Goal: Task Accomplishment & Management: Complete application form

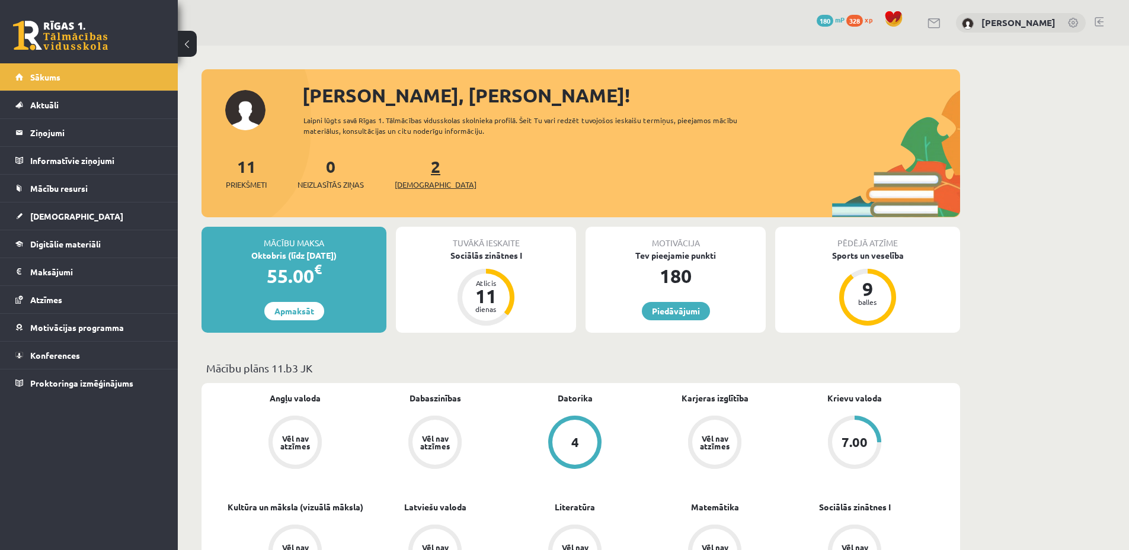
click at [412, 188] on span "[DEMOGRAPHIC_DATA]" at bounding box center [436, 185] width 82 height 12
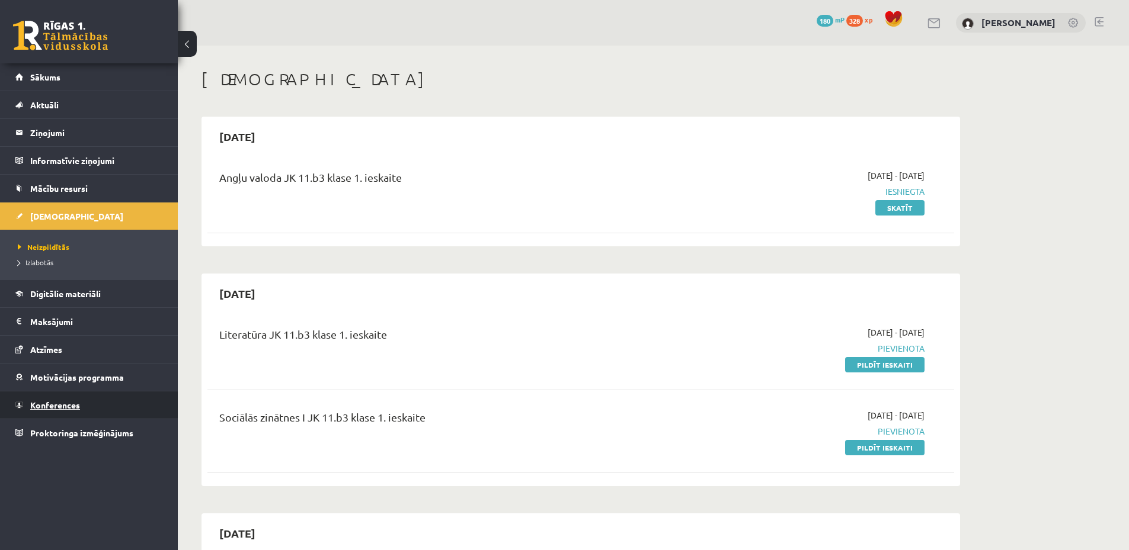
click at [30, 411] on link "Konferences" at bounding box center [89, 405] width 148 height 27
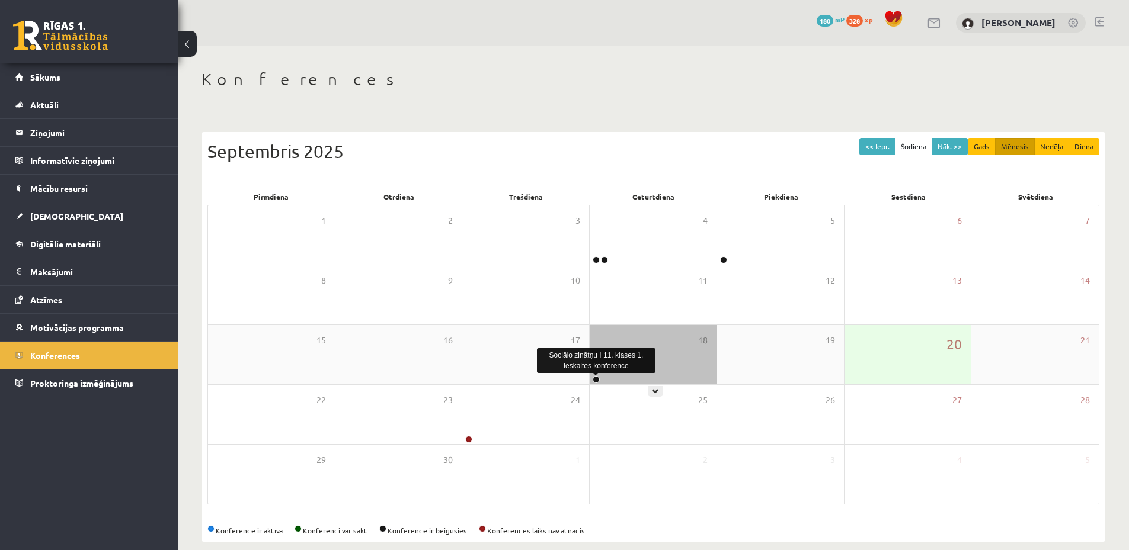
click at [595, 380] on link at bounding box center [595, 379] width 7 height 7
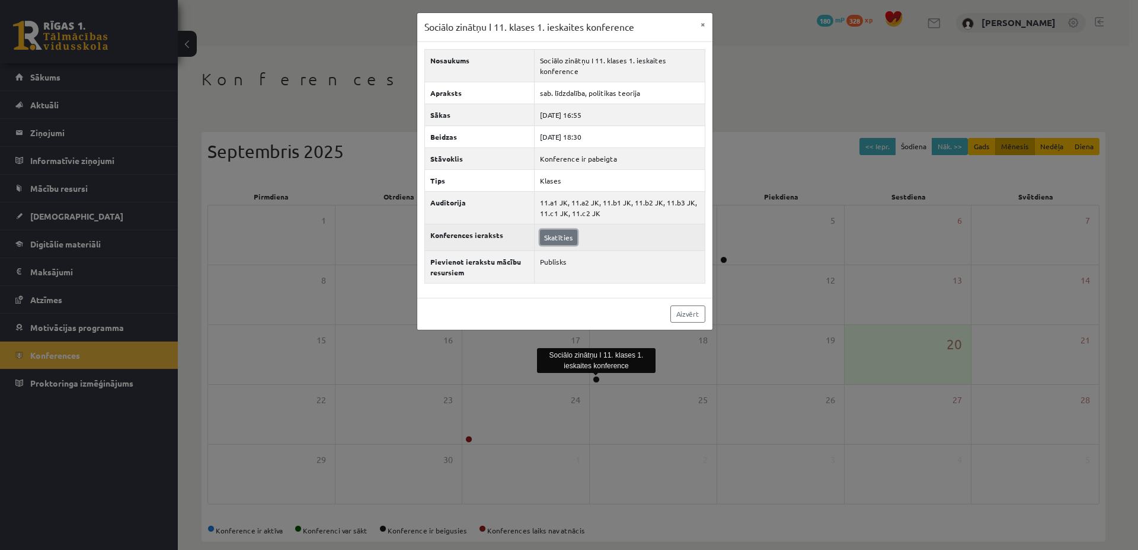
click at [566, 238] on link "Skatīties" at bounding box center [558, 237] width 37 height 15
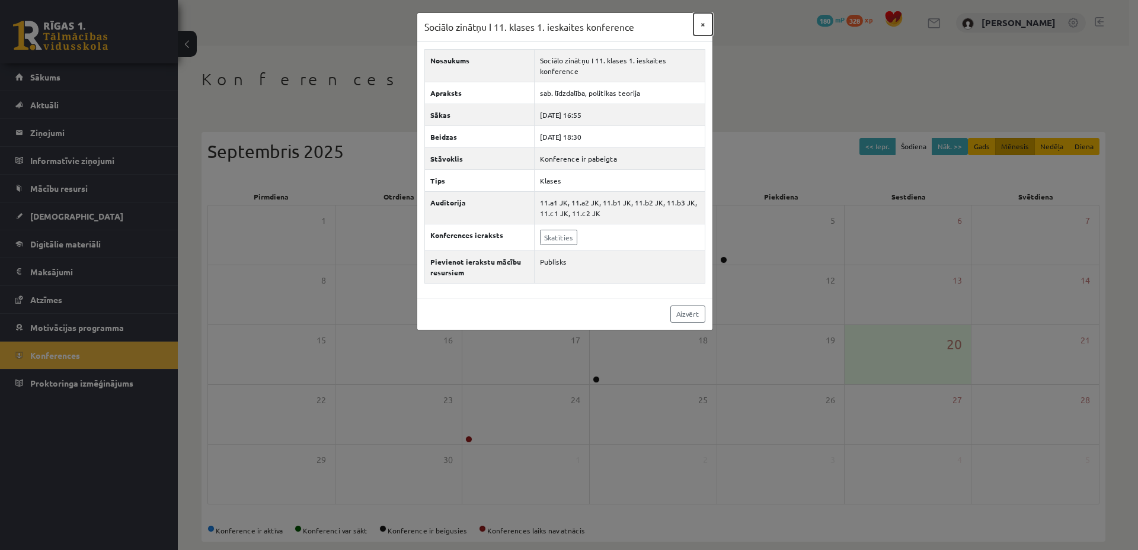
click at [707, 23] on button "×" at bounding box center [702, 24] width 19 height 23
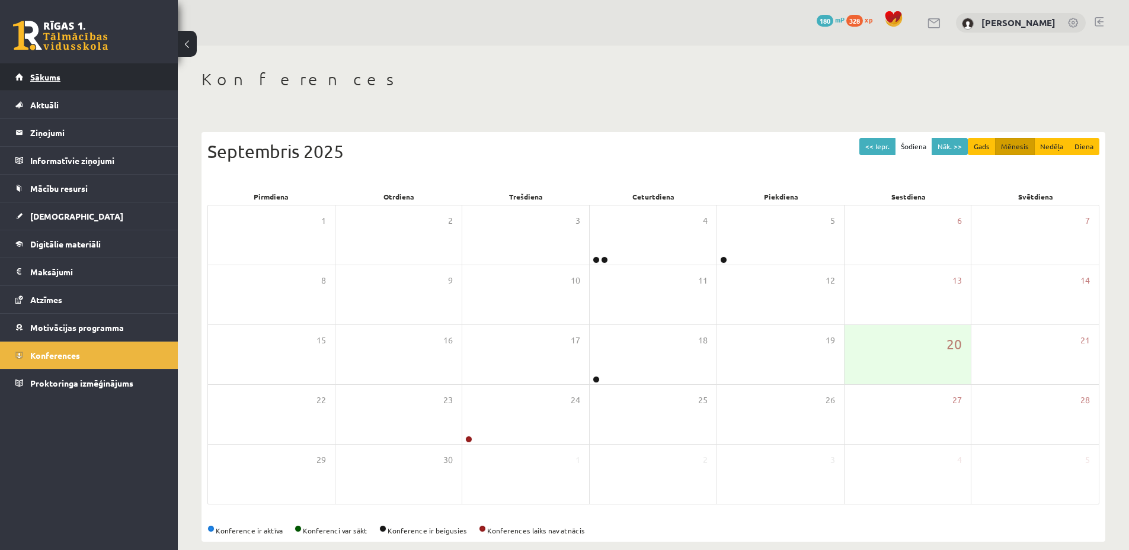
click at [88, 68] on link "Sākums" at bounding box center [89, 76] width 148 height 27
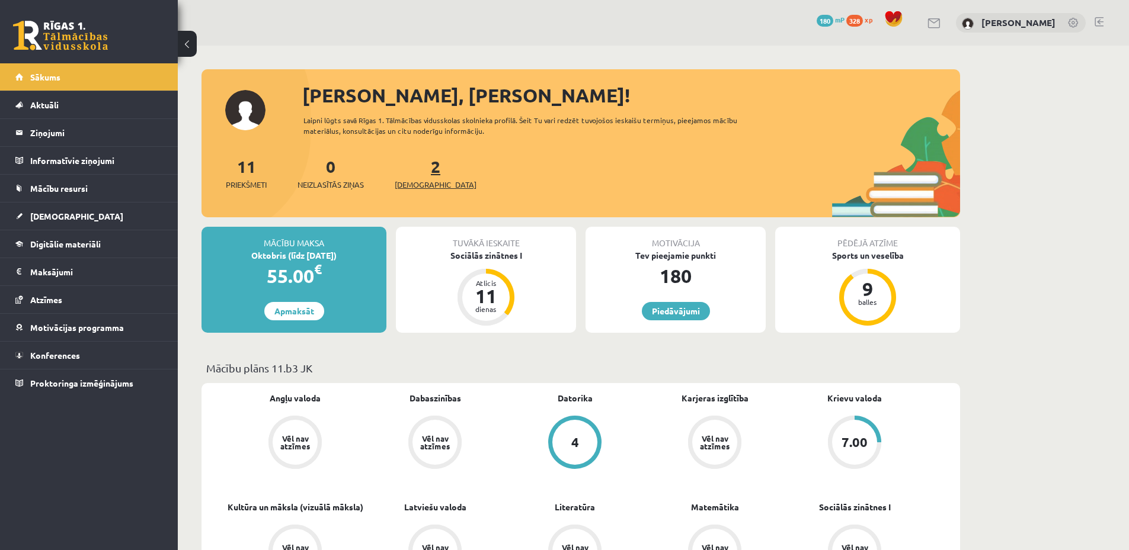
click at [418, 185] on span "[DEMOGRAPHIC_DATA]" at bounding box center [436, 185] width 82 height 12
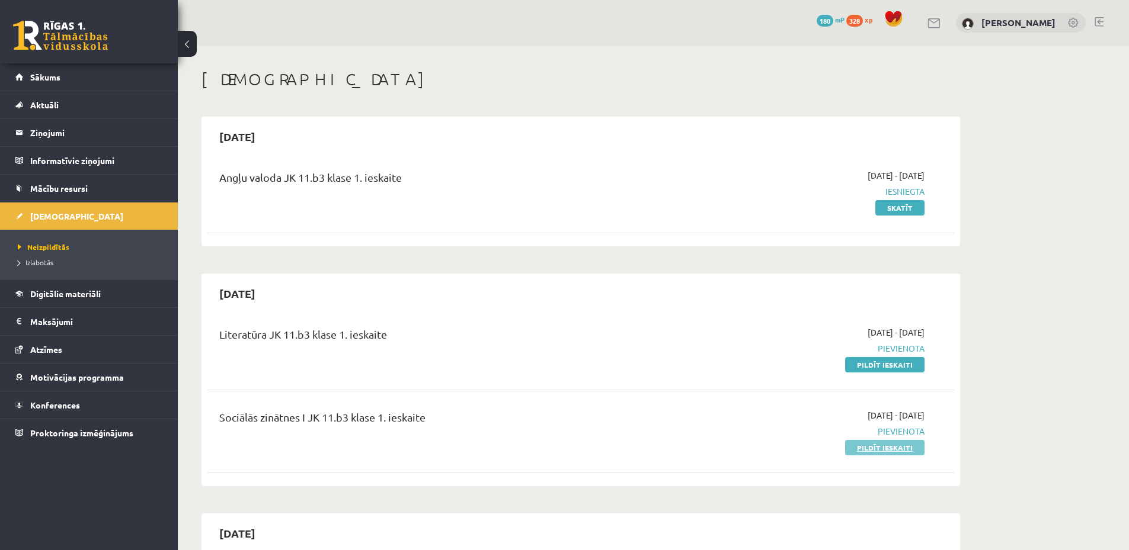
click at [882, 443] on link "Pildīt ieskaiti" at bounding box center [884, 447] width 79 height 15
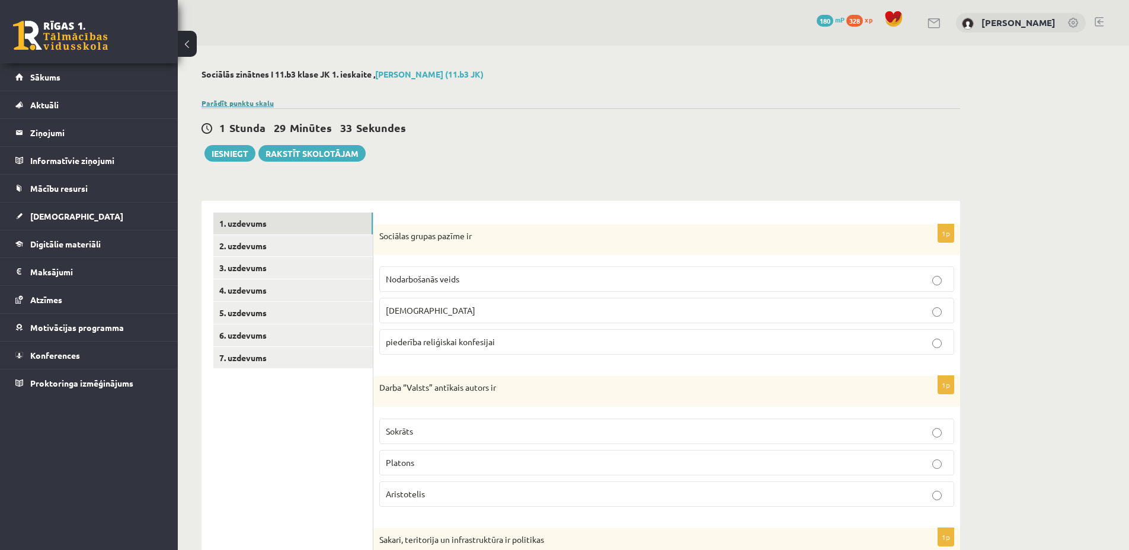
click at [260, 101] on link "Parādīt punktu skalu" at bounding box center [237, 102] width 72 height 9
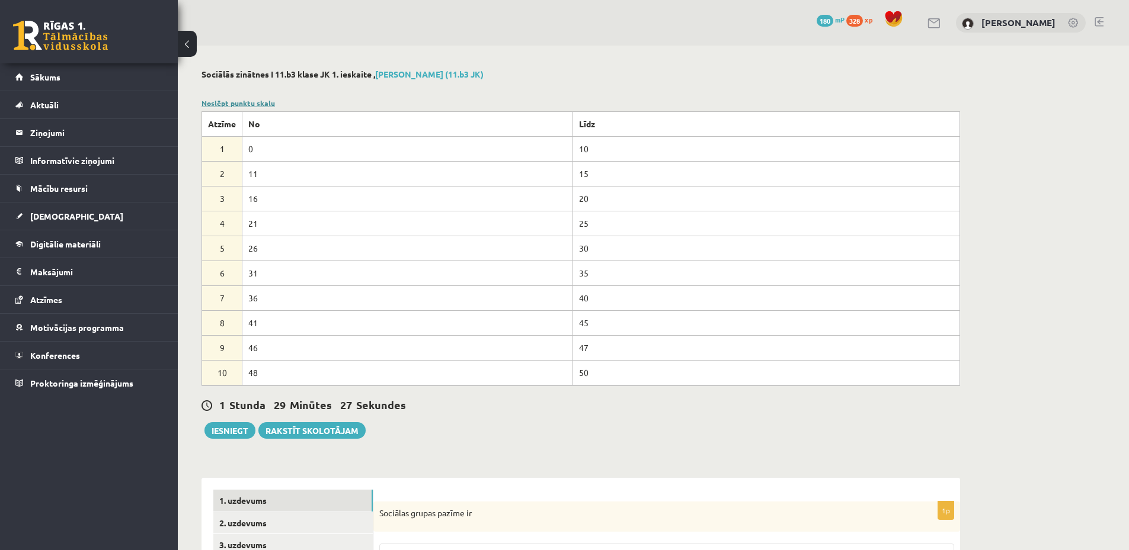
click at [270, 101] on link "Noslēpt punktu skalu" at bounding box center [237, 102] width 73 height 9
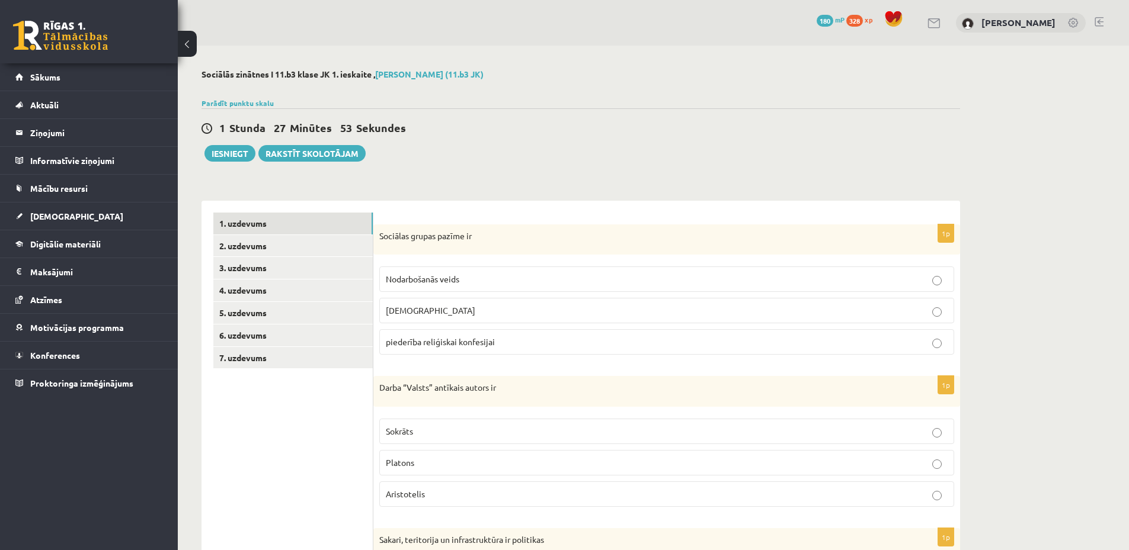
click at [496, 337] on p "piederība reliģiskai konfesijai" at bounding box center [667, 342] width 562 height 12
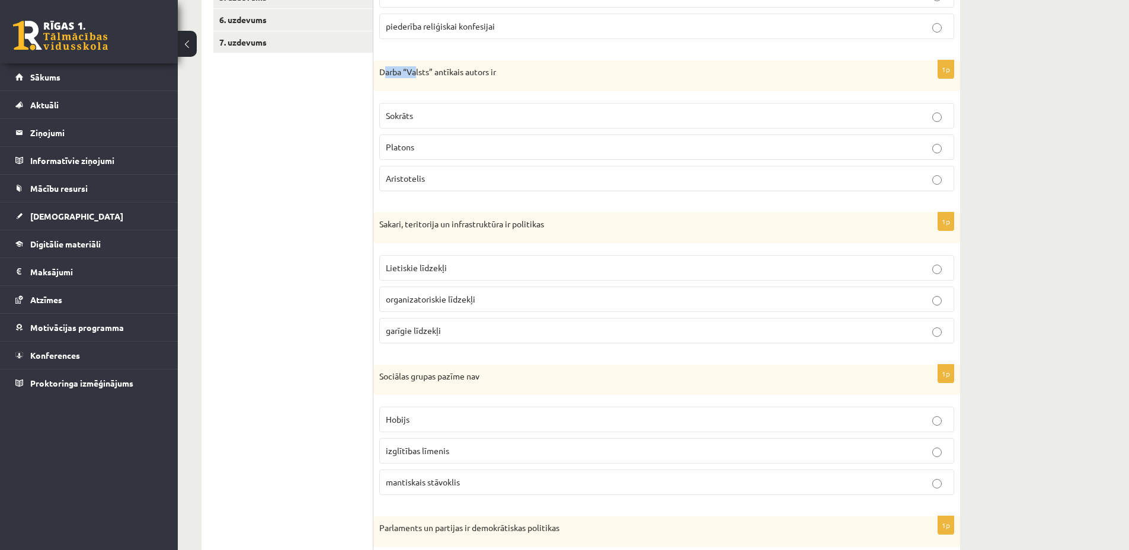
drag, startPoint x: 384, startPoint y: 73, endPoint x: 414, endPoint y: 77, distance: 30.4
click at [414, 77] on p "Darba “Valsts” antīkais autors ir" at bounding box center [636, 72] width 515 height 12
drag, startPoint x: 378, startPoint y: 71, endPoint x: 507, endPoint y: 89, distance: 129.9
click at [507, 89] on div "Darba “Valsts” antīkais autors ir" at bounding box center [666, 75] width 587 height 31
copy p "Darba “Valsts” antīkais autors ir"
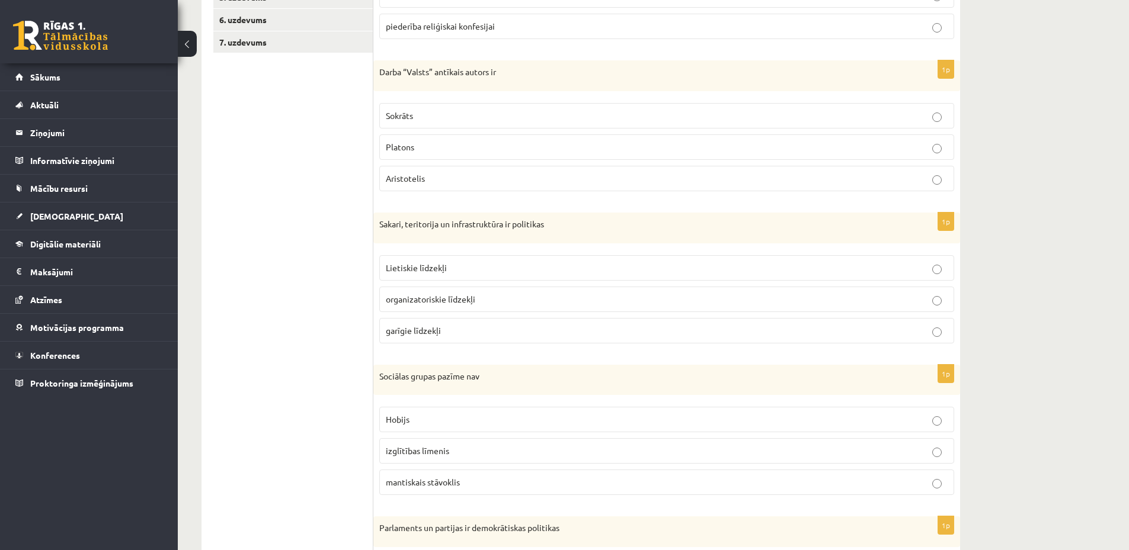
click at [429, 146] on p "Platons" at bounding box center [667, 147] width 562 height 12
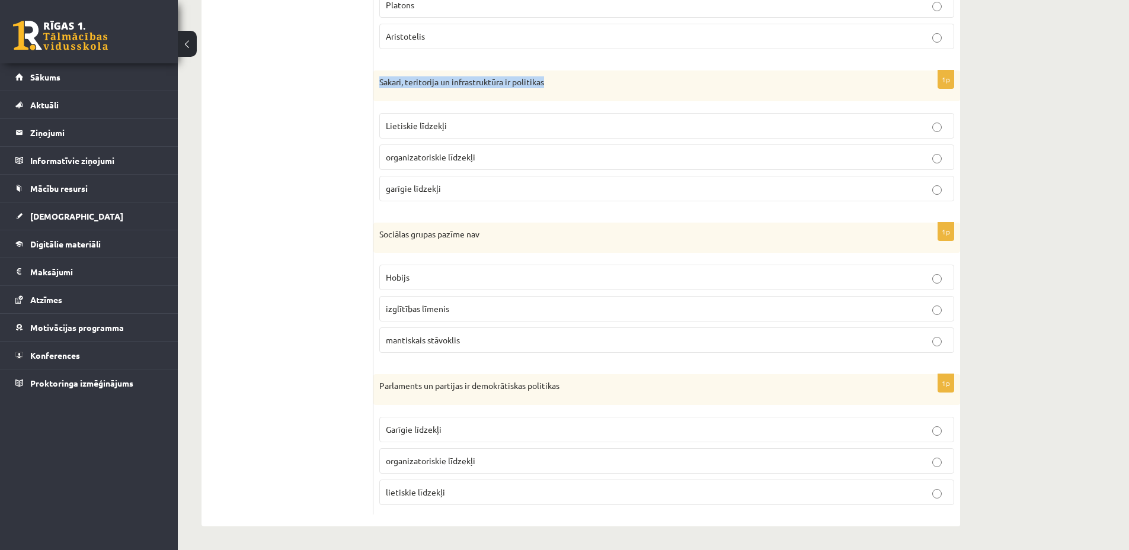
drag, startPoint x: 379, startPoint y: 81, endPoint x: 563, endPoint y: 100, distance: 185.8
click at [563, 100] on div "Sakari, teritorija un infrastruktūra ir politikas" at bounding box center [666, 86] width 587 height 31
copy p "Sakari, teritorija un infrastruktūra ir politikas"
click at [426, 126] on span "Lietiskie līdzekļi" at bounding box center [416, 125] width 61 height 11
click at [418, 275] on p "Hobijs" at bounding box center [667, 277] width 562 height 12
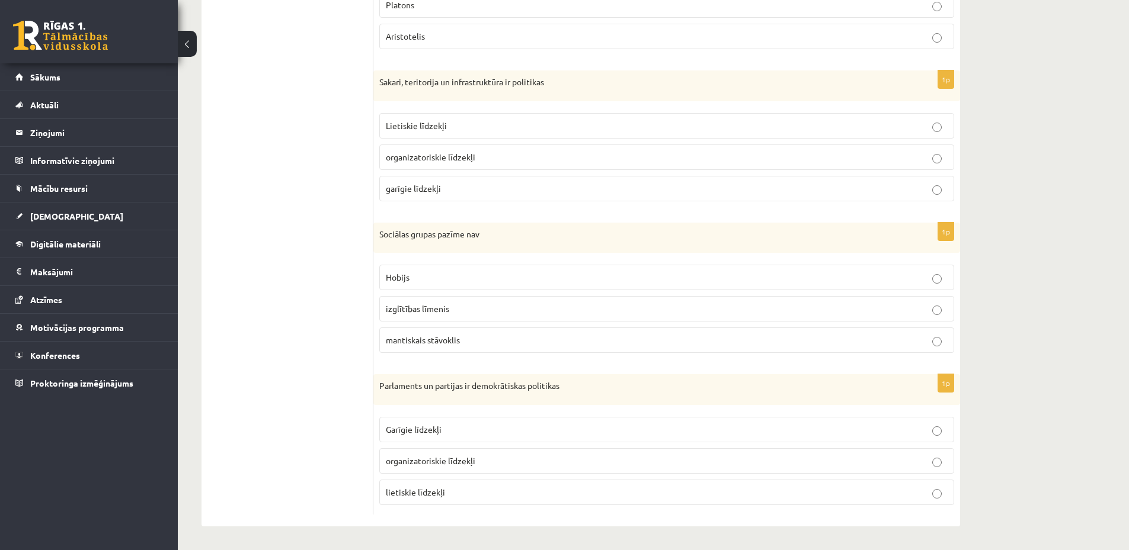
click at [488, 332] on label "mantiskais stāvoklis" at bounding box center [666, 340] width 575 height 25
drag, startPoint x: 374, startPoint y: 381, endPoint x: 575, endPoint y: 394, distance: 201.3
click at [575, 394] on div "Parlaments un partijas ir demokrātiskas politikas" at bounding box center [666, 389] width 587 height 31
copy p "Parlaments un partijas ir demokrātiskas politikas"
click at [462, 464] on span "organizatoriskie līdzekļi" at bounding box center [430, 461] width 89 height 11
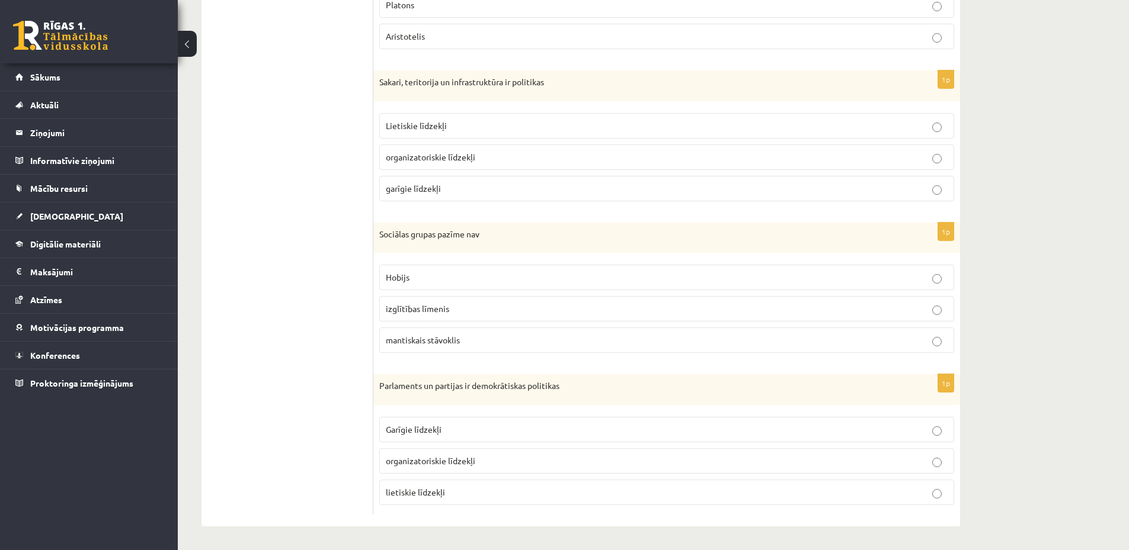
click at [462, 434] on p "Garīgie līdzekļi" at bounding box center [667, 430] width 562 height 12
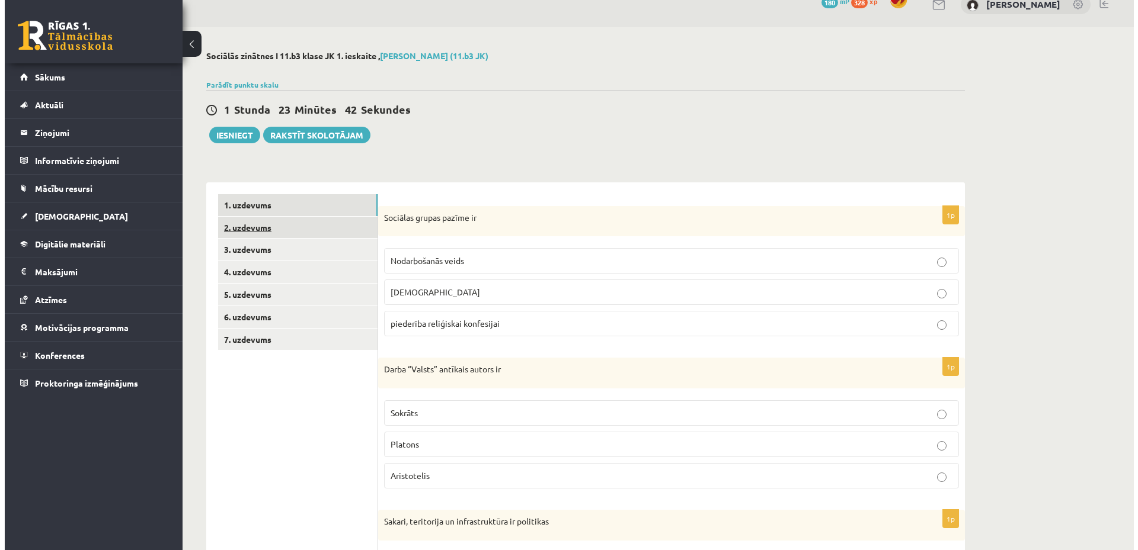
scroll to position [0, 0]
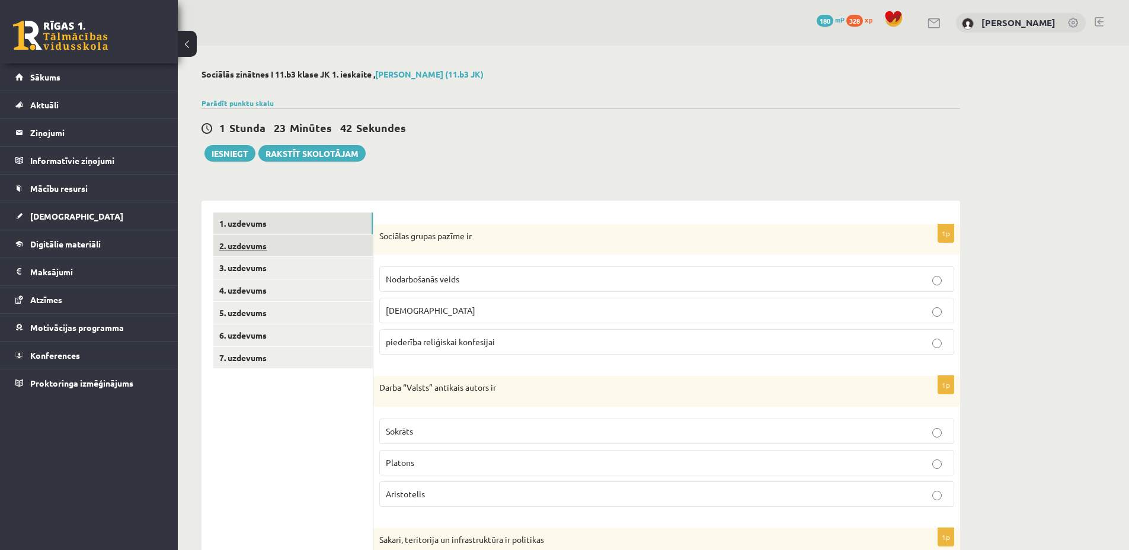
click at [306, 243] on link "2. uzdevums" at bounding box center [292, 246] width 159 height 22
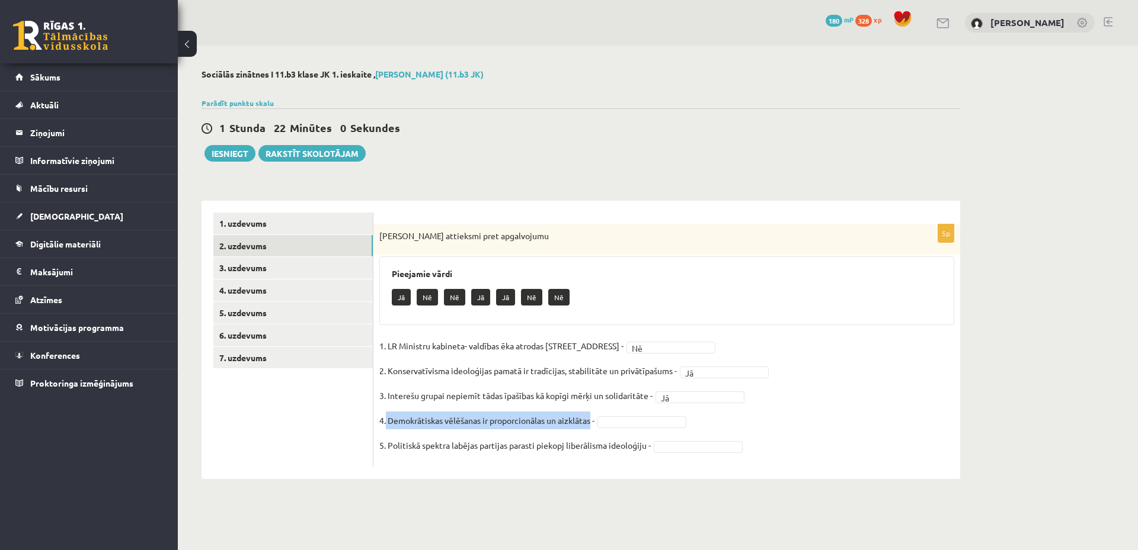
drag, startPoint x: 386, startPoint y: 422, endPoint x: 593, endPoint y: 428, distance: 206.8
click at [593, 428] on p "4. Demokrātiskas vēlēšanas ir proporcionālas un aizklātas -" at bounding box center [486, 421] width 215 height 18
copy p "Demokrātiskas vēlēšanas ir proporcionālas un aizklātas"
click at [477, 479] on div "5p Izsaki attieksmi pret apgalvojumu Pieejamie vārdi Jā Nē Nē Jā Jā Nē Nē 1. LR…" at bounding box center [666, 340] width 587 height 278
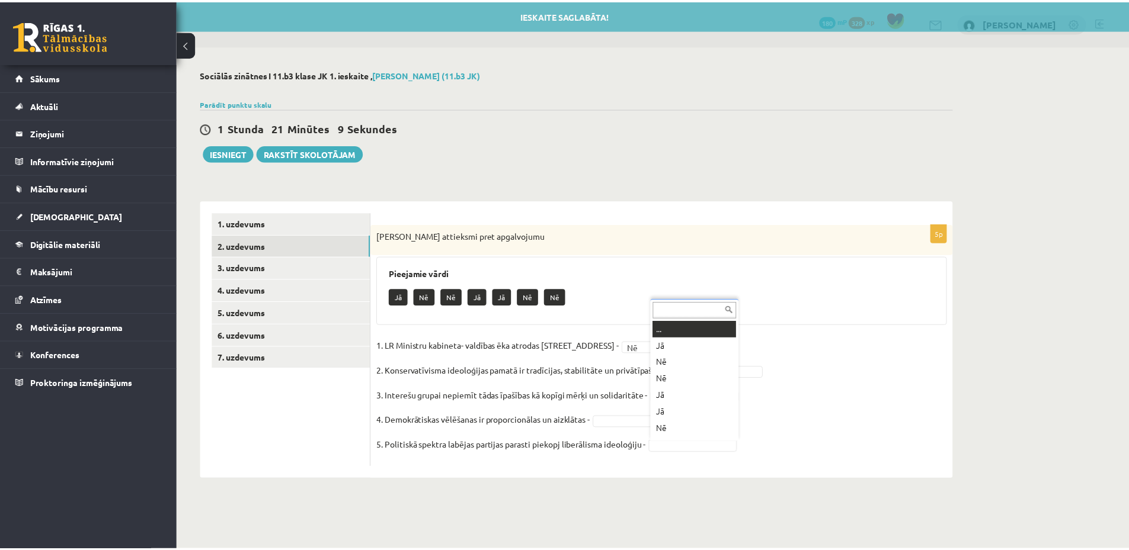
scroll to position [14, 0]
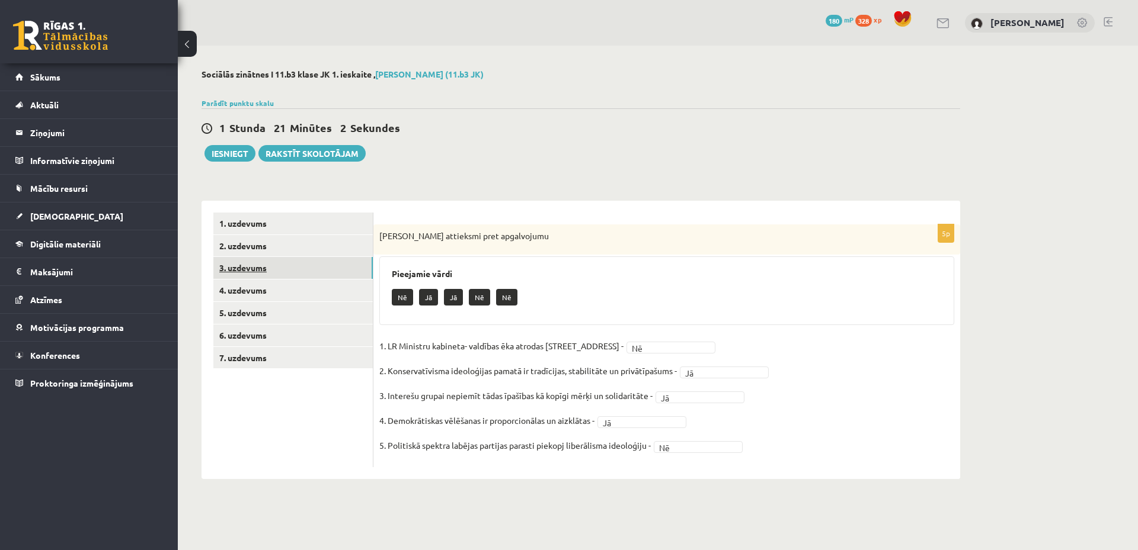
click at [308, 263] on link "3. uzdevums" at bounding box center [292, 268] width 159 height 22
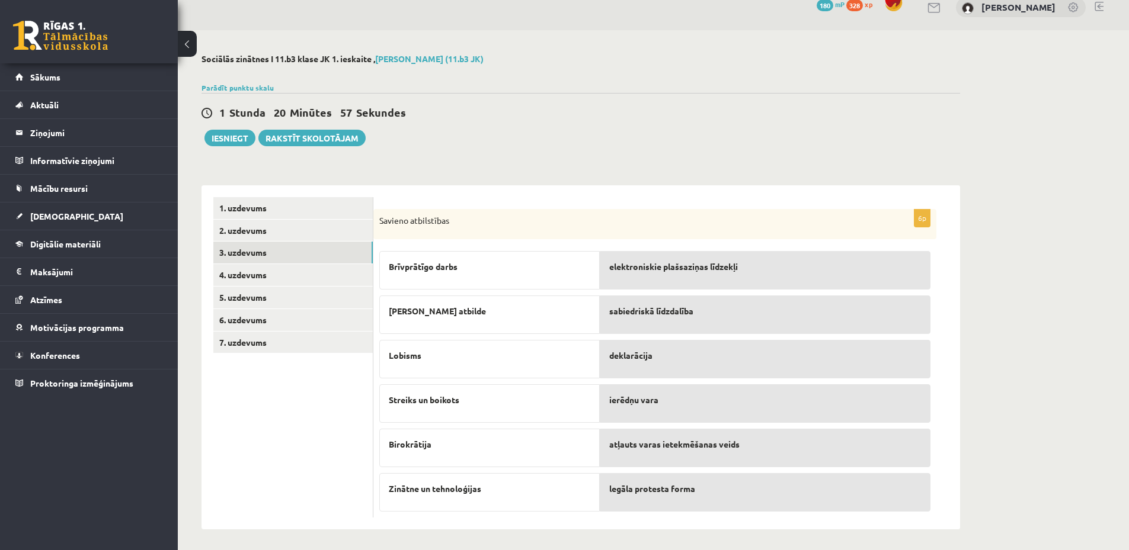
scroll to position [19, 0]
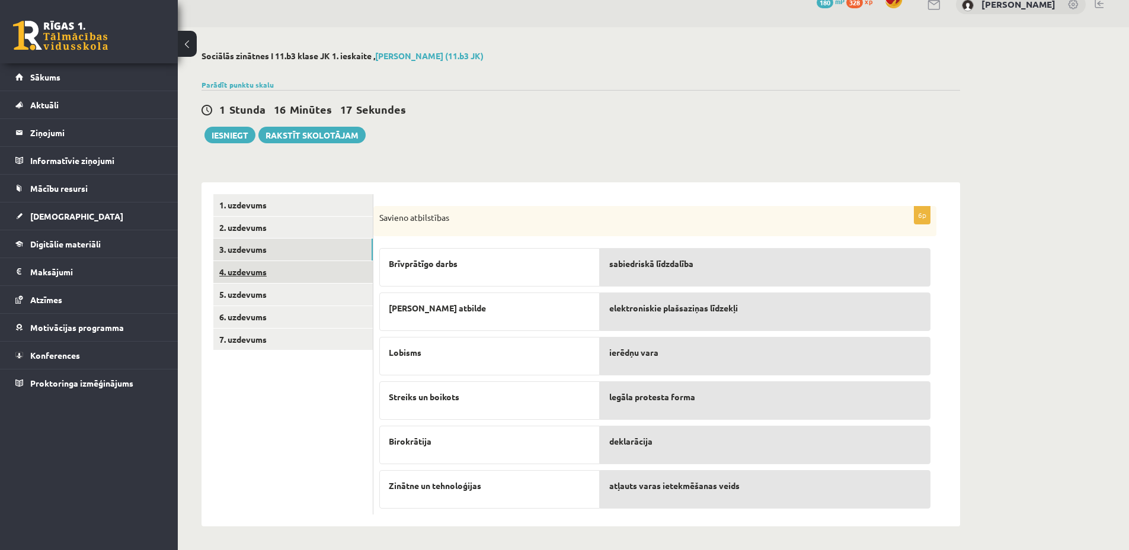
click at [273, 275] on link "4. uzdevums" at bounding box center [292, 272] width 159 height 22
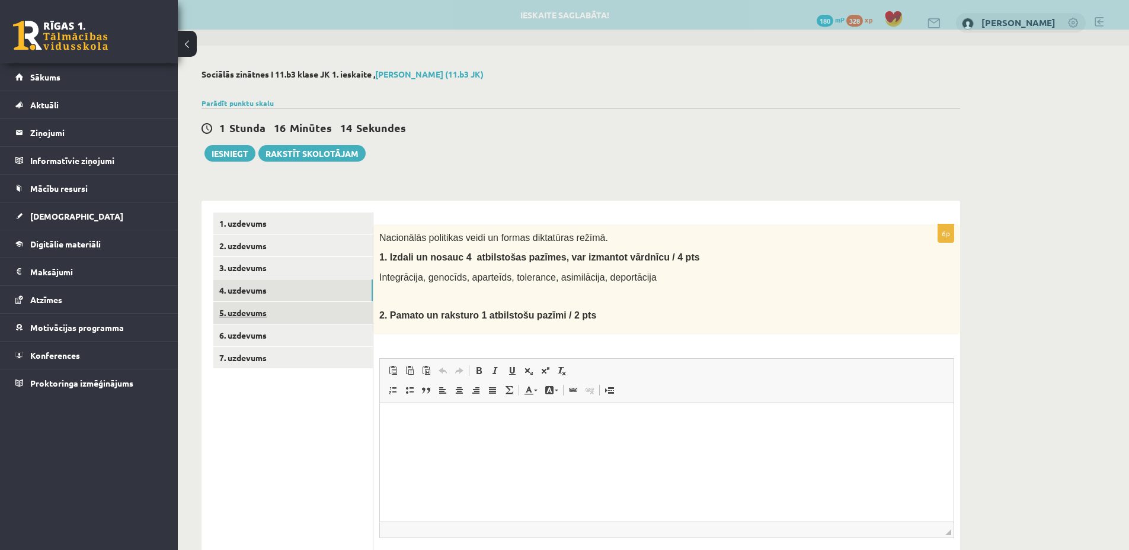
scroll to position [0, 0]
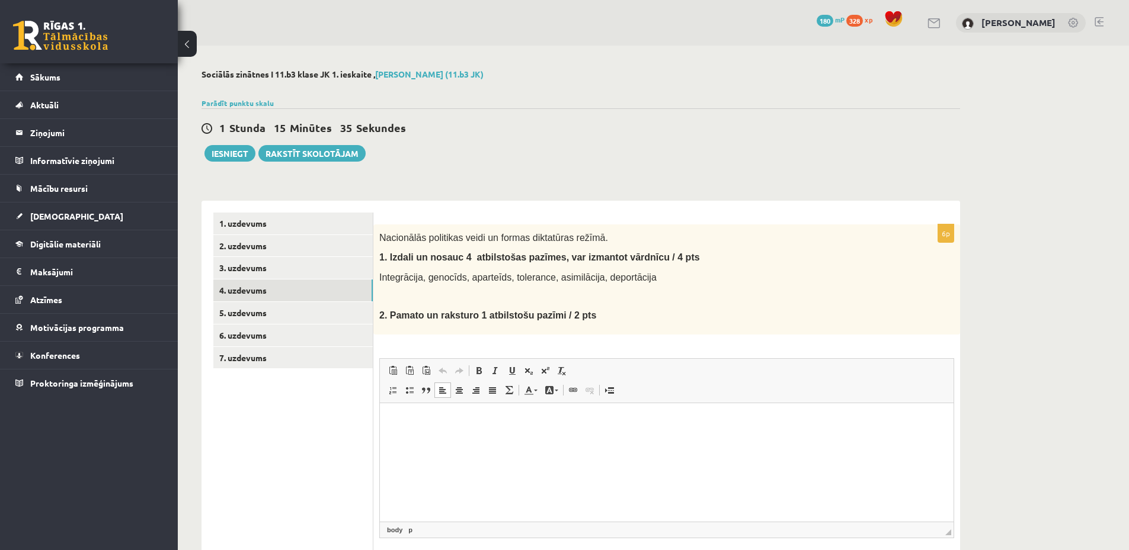
click at [399, 425] on p "Editor, wiswyg-editor-user-answer-47433807303680" at bounding box center [667, 421] width 550 height 12
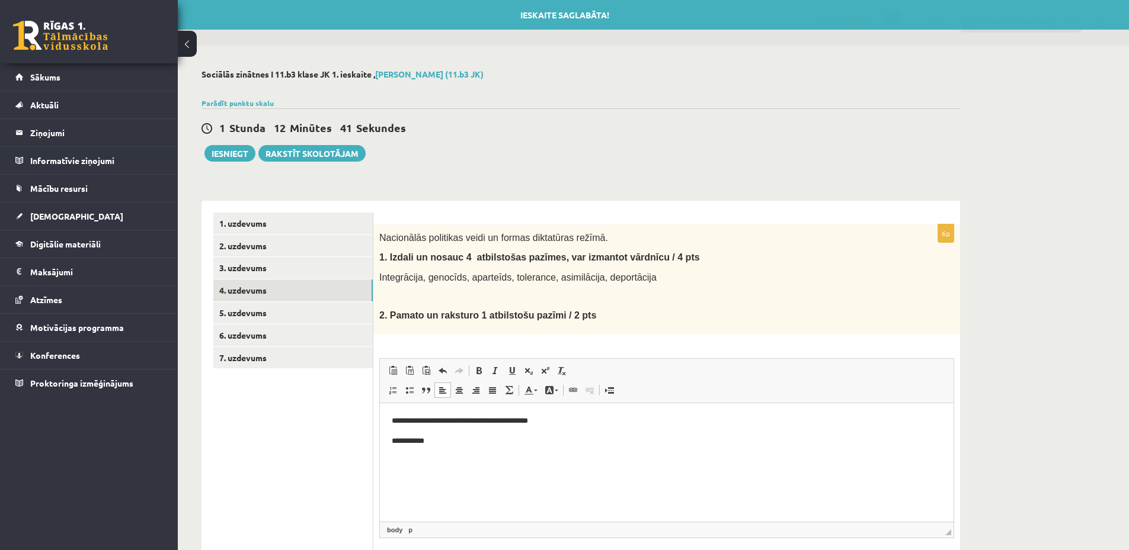
click at [442, 444] on p "**********" at bounding box center [667, 441] width 550 height 12
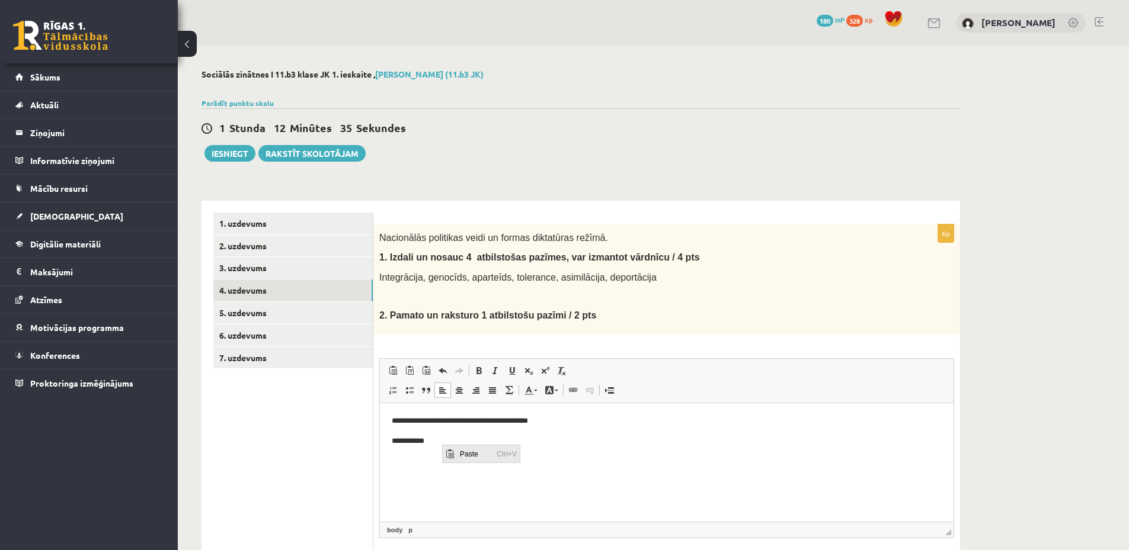
click at [473, 459] on span "Paste" at bounding box center [475, 453] width 37 height 17
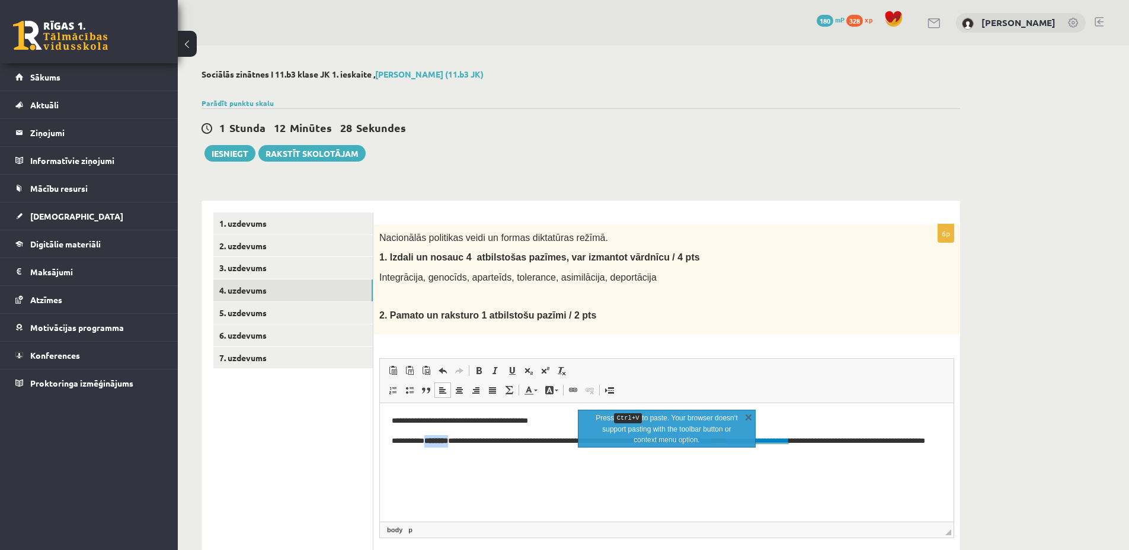
drag, startPoint x: 465, startPoint y: 440, endPoint x: 431, endPoint y: 436, distance: 34.0
click at [431, 437] on b "********" at bounding box center [436, 441] width 24 height 8
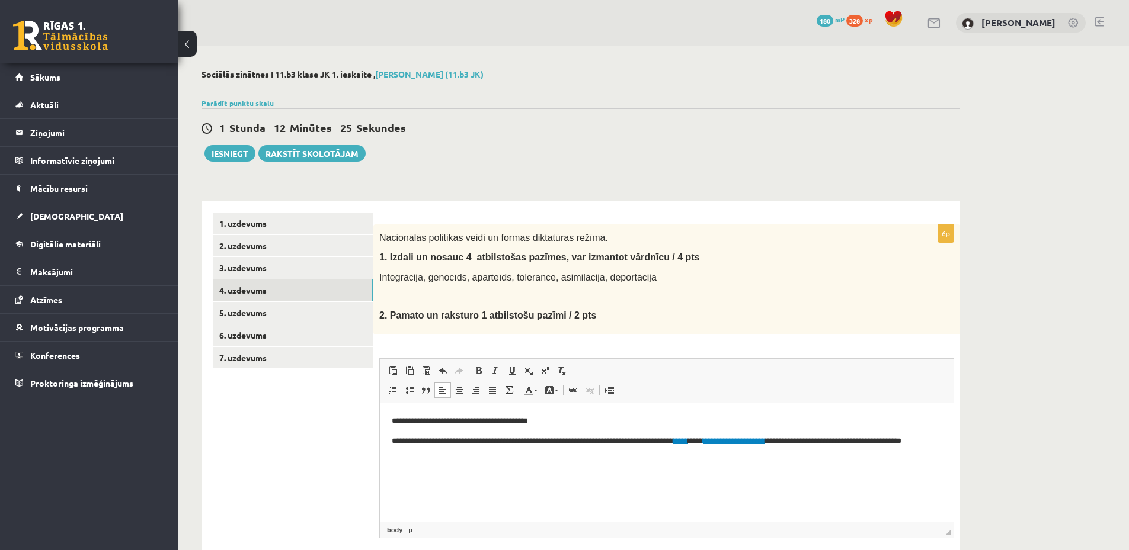
click at [428, 466] on html "**********" at bounding box center [666, 437] width 573 height 68
click at [446, 475] on p "**********" at bounding box center [667, 473] width 550 height 12
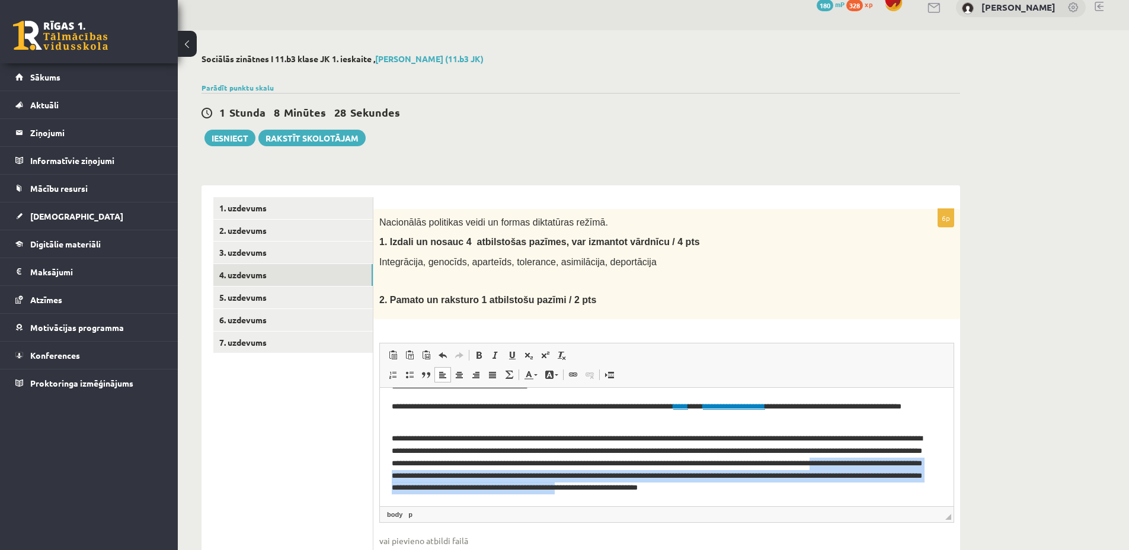
scroll to position [38, 0]
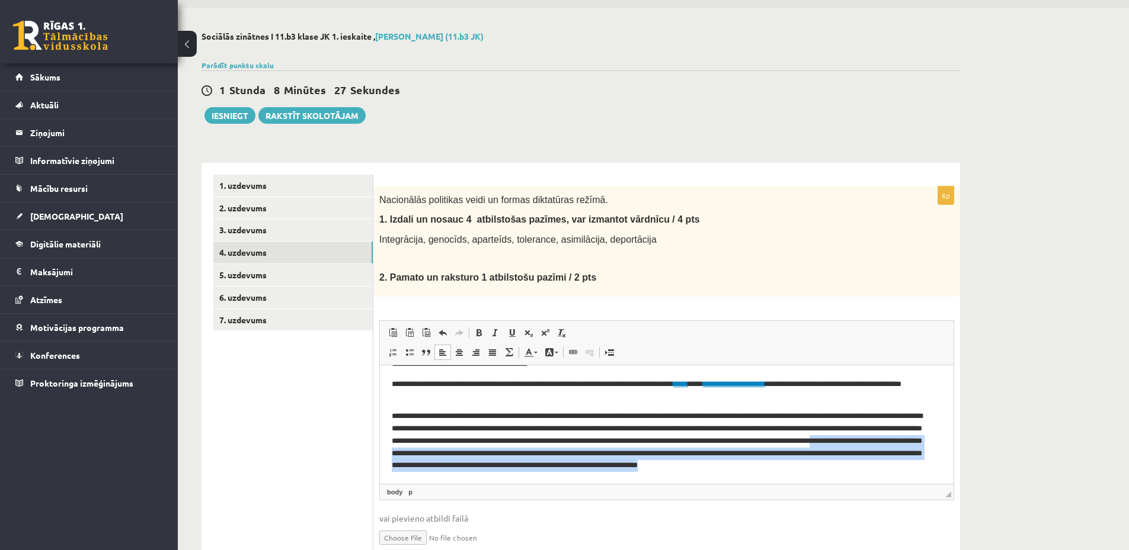
drag, startPoint x: 462, startPoint y: 454, endPoint x: 936, endPoint y: 502, distance: 476.4
click at [936, 483] on html "**********" at bounding box center [666, 414] width 573 height 137
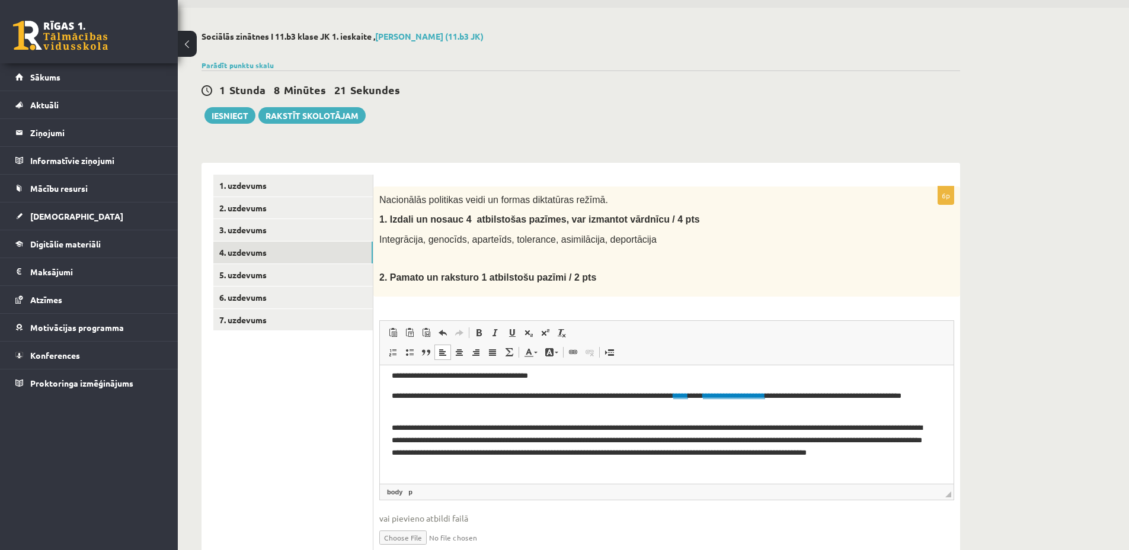
scroll to position [19, 0]
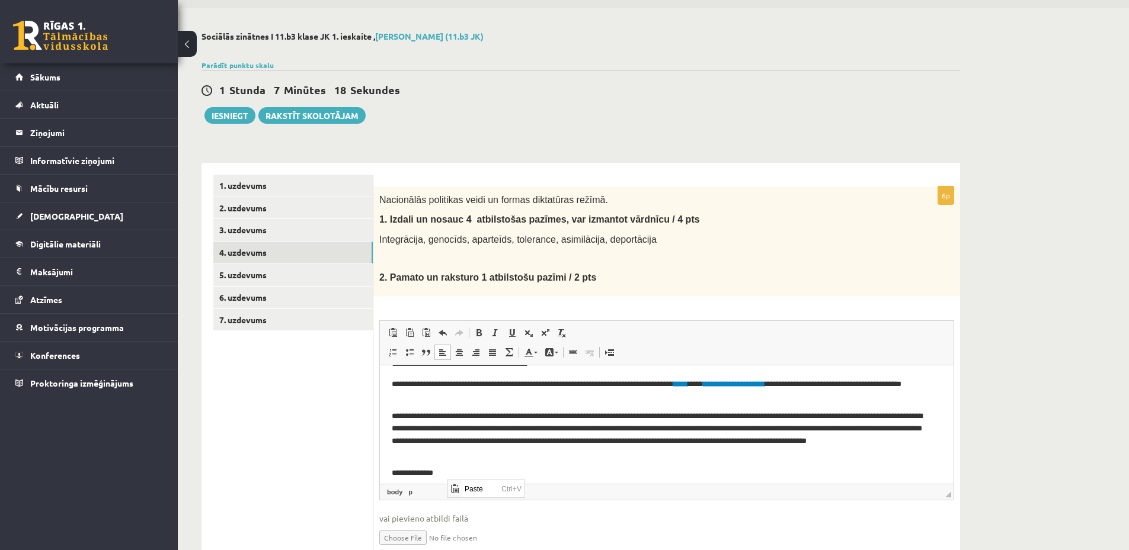
click at [470, 476] on p "**********" at bounding box center [662, 473] width 541 height 12
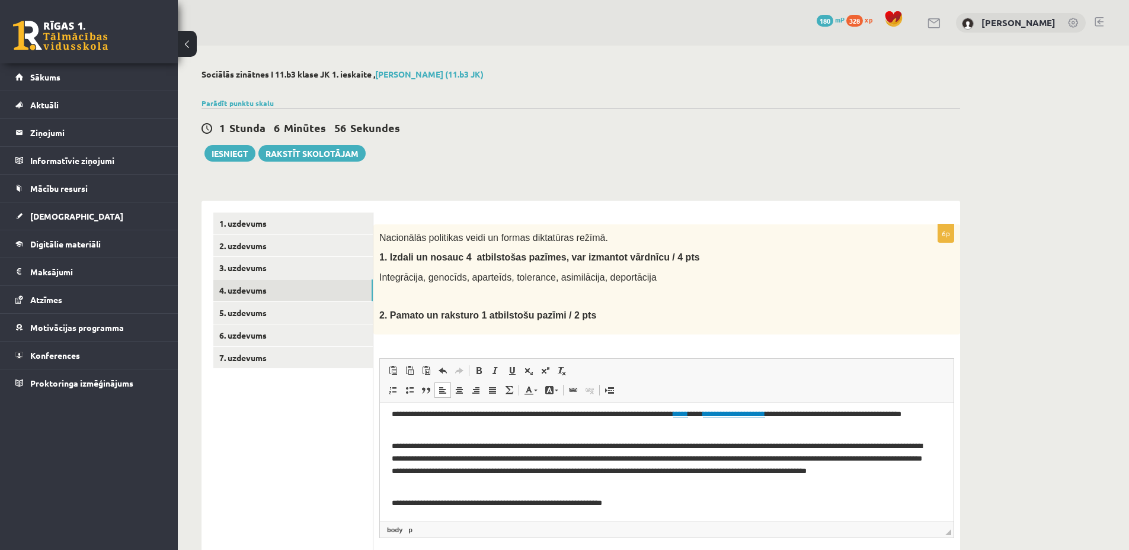
scroll to position [0, 0]
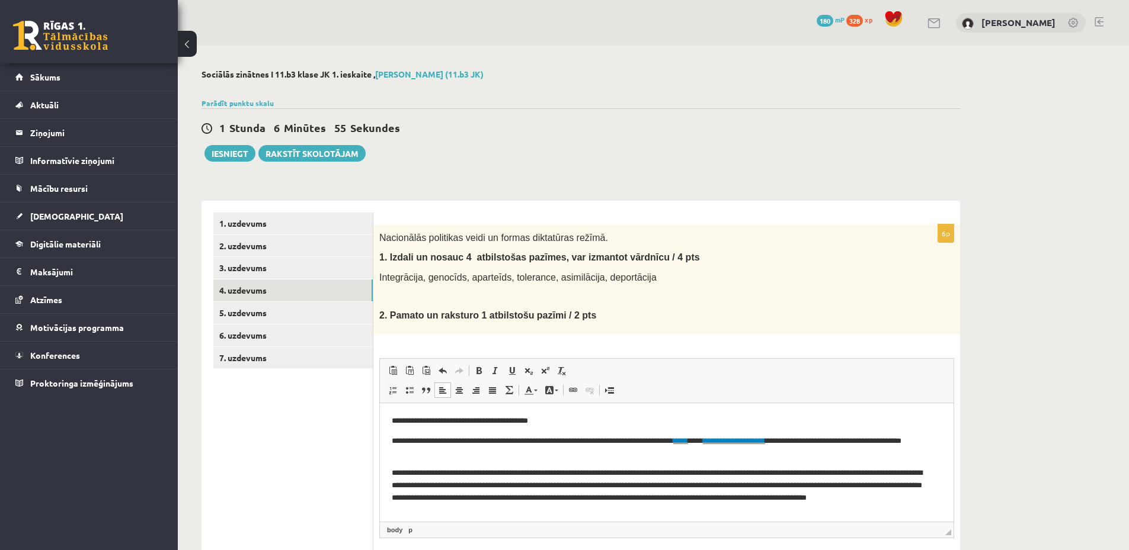
click at [553, 424] on p "**********" at bounding box center [662, 421] width 541 height 12
click at [297, 309] on link "5. uzdevums" at bounding box center [292, 313] width 159 height 22
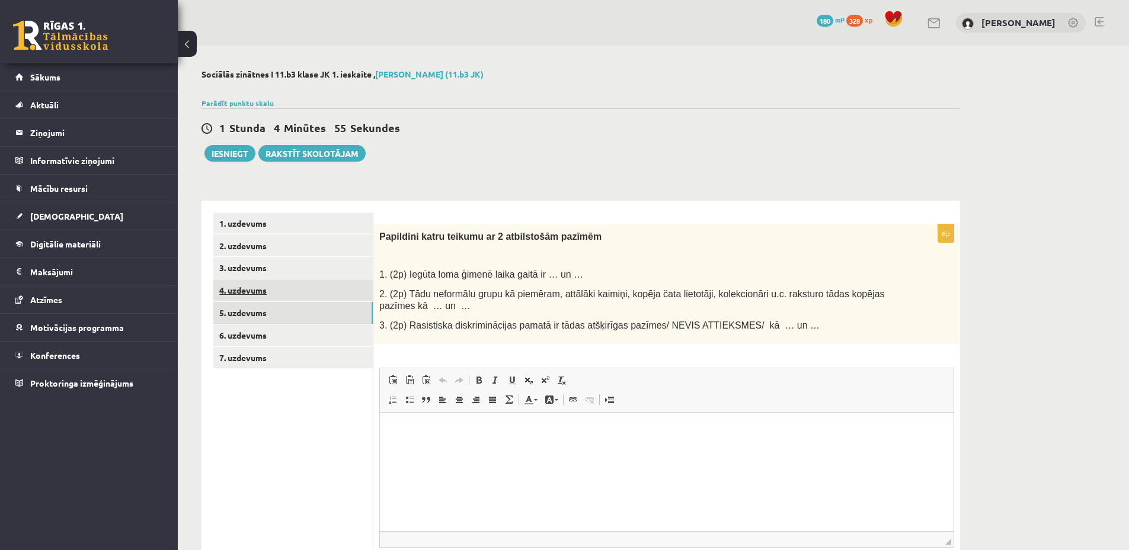
click at [309, 296] on link "4. uzdevums" at bounding box center [292, 291] width 159 height 22
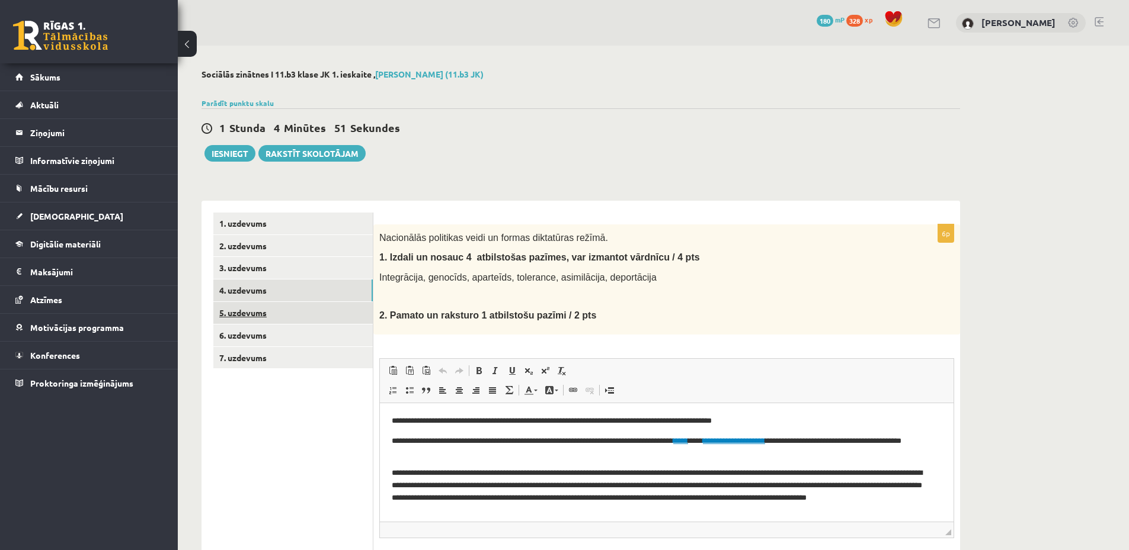
click at [250, 308] on link "5. uzdevums" at bounding box center [292, 313] width 159 height 22
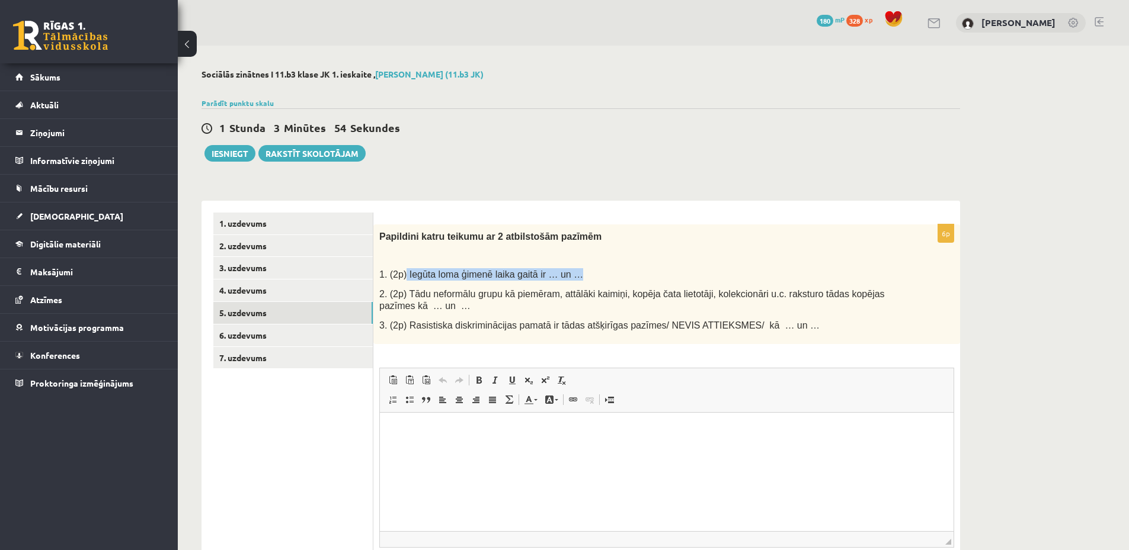
drag, startPoint x: 403, startPoint y: 273, endPoint x: 559, endPoint y: 279, distance: 155.9
click at [559, 279] on span "1. (2p) Iegūta loma ģimenē laika gaitā ir … un …" at bounding box center [481, 275] width 204 height 10
copy span "Iegūta loma ģimenē laika gaitā ir … un …"
click at [404, 431] on p "Editor, wiswyg-editor-user-answer-47433960943100" at bounding box center [667, 431] width 550 height 12
click at [431, 426] on p "*" at bounding box center [667, 431] width 550 height 12
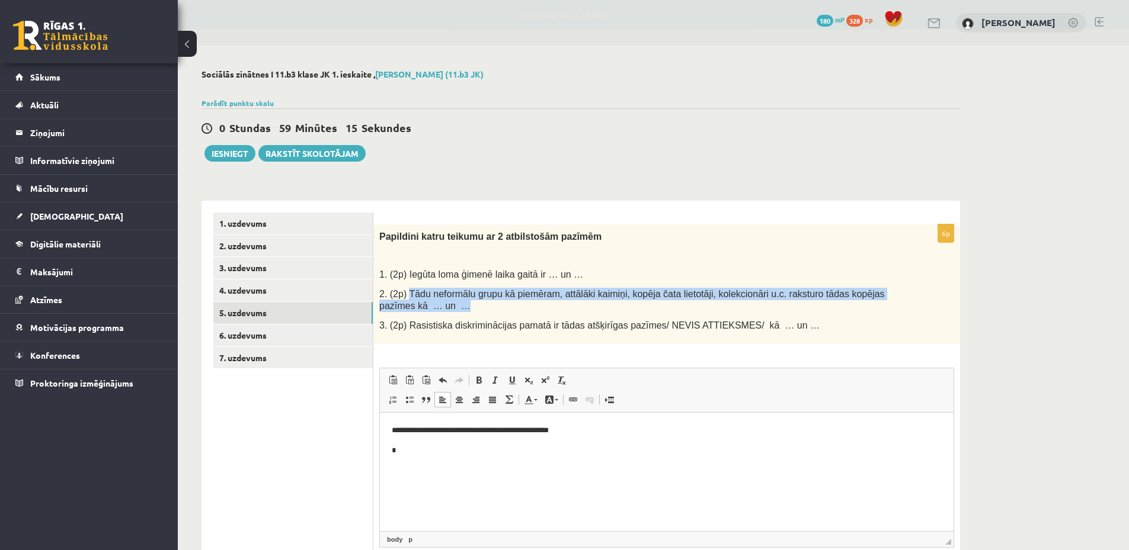
drag, startPoint x: 407, startPoint y: 296, endPoint x: 570, endPoint y: 302, distance: 163.1
click at [570, 302] on p "2. (2p) Tādu neformālu grupu kā piemēram, attālāki kaimiņi, kopēja čata lietotā…" at bounding box center [636, 300] width 515 height 24
copy span "Tādu neformālu grupu kā piemēram, attālāki kaimiņi, kopēja čata lietotāji, kole…"
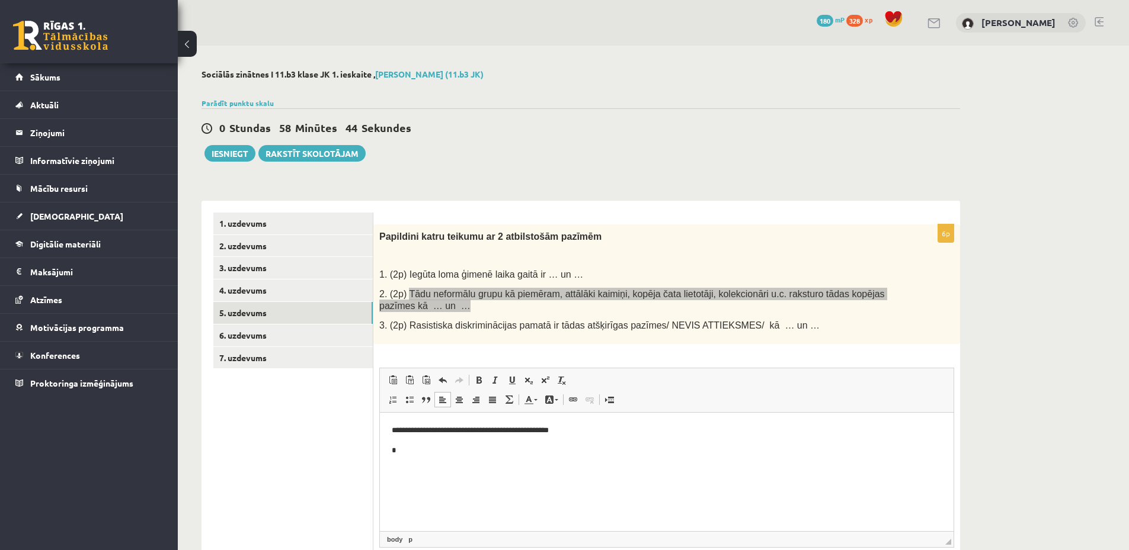
click at [447, 459] on html "**********" at bounding box center [666, 441] width 573 height 56
click at [397, 448] on p "**********" at bounding box center [667, 451] width 550 height 12
click at [841, 453] on p "**********" at bounding box center [667, 451] width 550 height 12
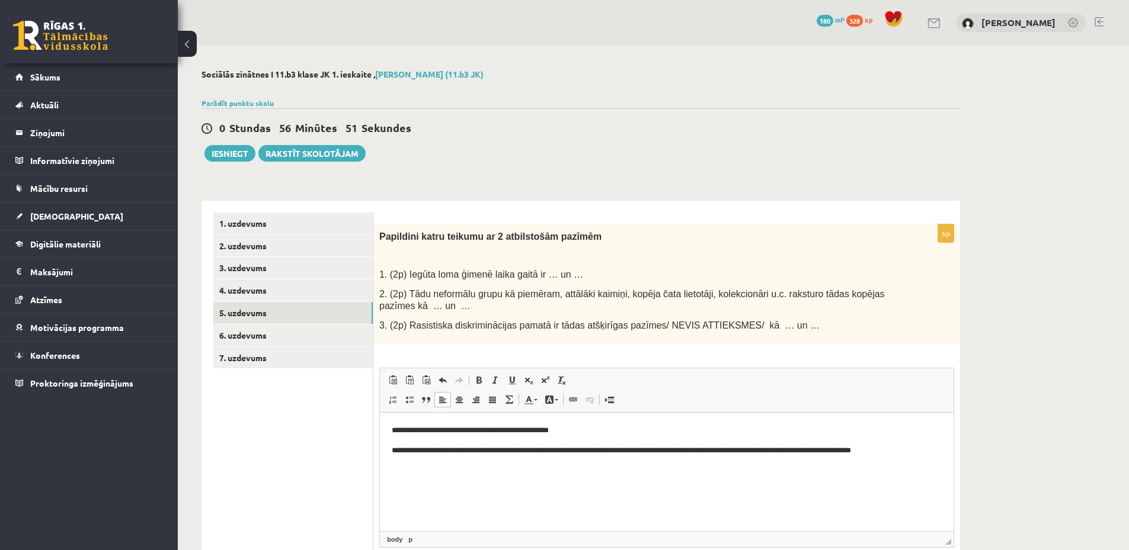
click at [416, 341] on div "Papildini katru teikumu ar 2 atbilstošām pazīmēm 1. (2p) Iegūta loma ģimenē lai…" at bounding box center [666, 285] width 587 height 120
drag, startPoint x: 409, startPoint y: 325, endPoint x: 462, endPoint y: 330, distance: 53.0
click at [477, 327] on span "3. (2p) Rasistiska diskriminācijas pamatā ir tādas atšķirīgas pazīmes/ NEVIS AT…" at bounding box center [599, 326] width 440 height 10
drag, startPoint x: 405, startPoint y: 324, endPoint x: 448, endPoint y: 328, distance: 43.4
click at [448, 328] on span "3. (2p) Rasistiska diskriminācijas pamatā ir tādas atšķirīgas pazīmes/ NEVIS AT…" at bounding box center [599, 326] width 440 height 10
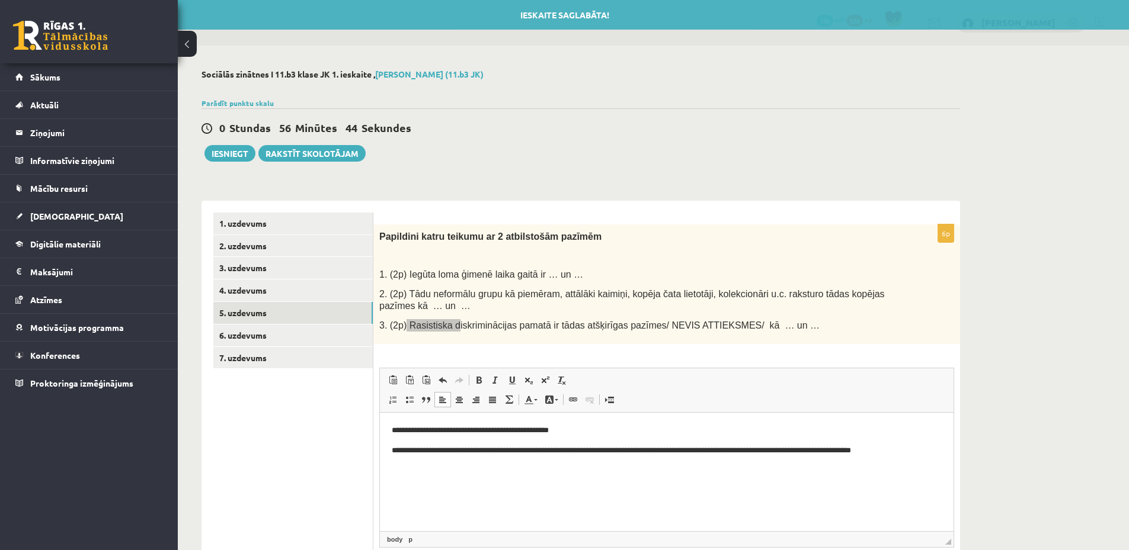
click at [403, 473] on p "Editor, wiswyg-editor-user-answer-47433960943100" at bounding box center [667, 470] width 550 height 12
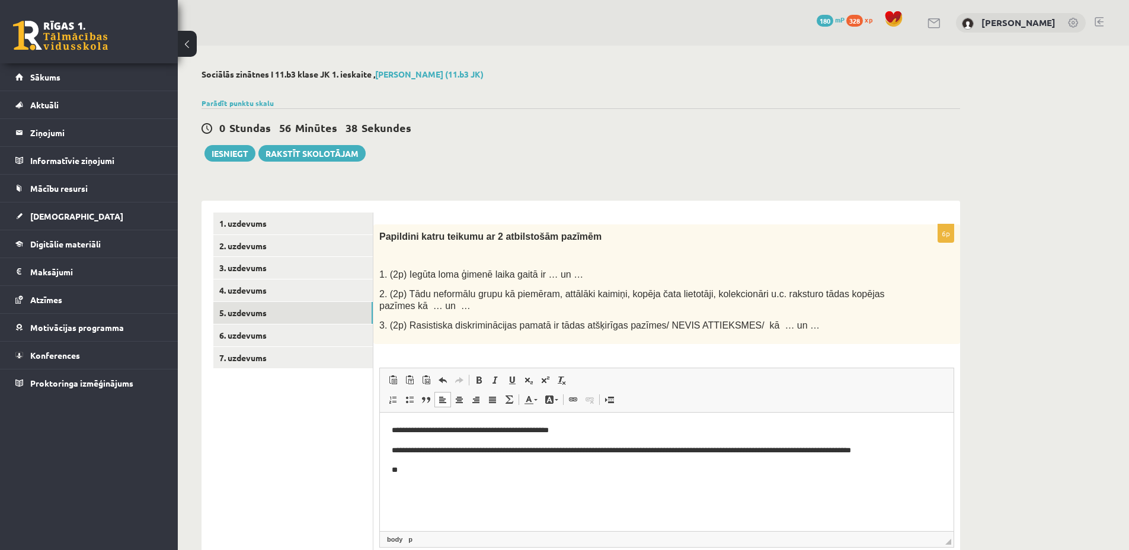
click at [498, 341] on div "Papildini katru teikumu ar 2 atbilstošām pazīmēm 1. (2p) Iegūta loma ģimenē lai…" at bounding box center [666, 285] width 587 height 120
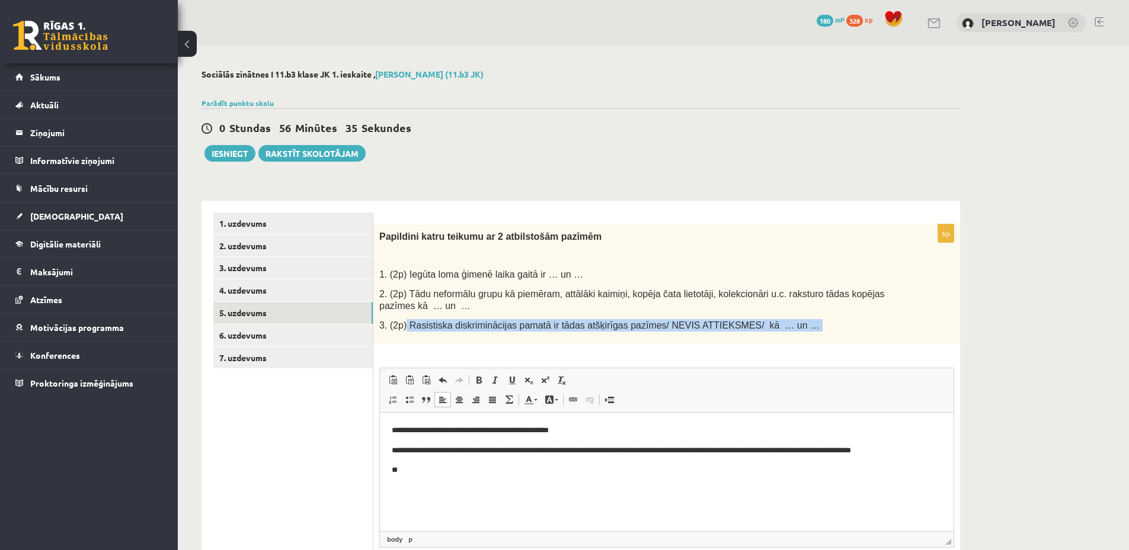
drag, startPoint x: 405, startPoint y: 326, endPoint x: 739, endPoint y: 357, distance: 336.1
click at [739, 357] on div "**********" at bounding box center [666, 420] width 587 height 390
copy div "Rasistiska diskriminācijas pamatā ir tādas atšķirīgas pazīmes/ NEVIS ATTIEKSMES…"
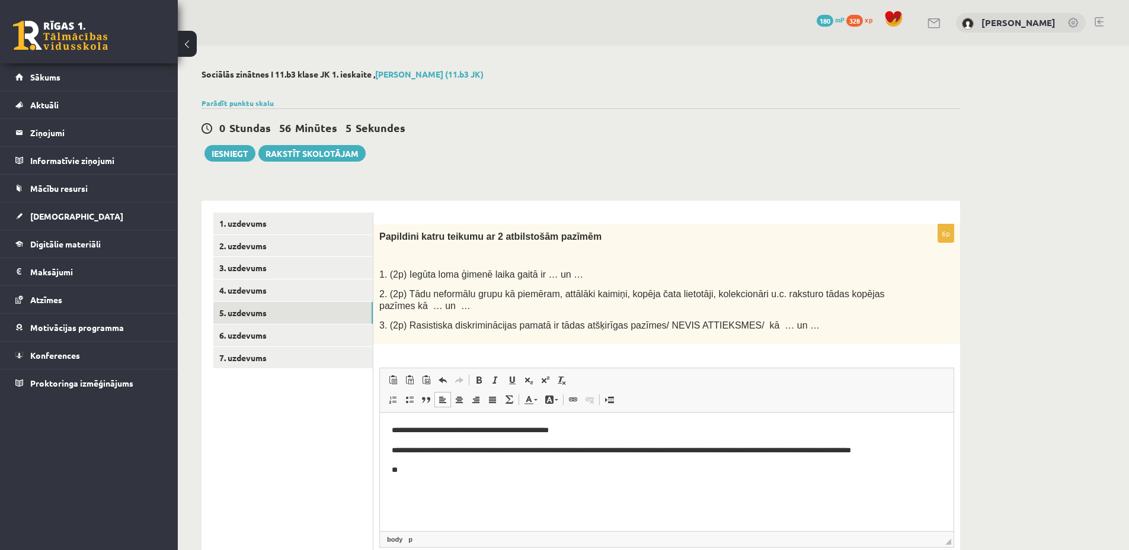
click at [505, 489] on html "**********" at bounding box center [666, 451] width 573 height 76
click at [409, 472] on p "**" at bounding box center [667, 470] width 550 height 12
click at [719, 494] on p "**********" at bounding box center [662, 491] width 541 height 12
drag, startPoint x: 732, startPoint y: 493, endPoint x: 697, endPoint y: 490, distance: 34.5
click at [697, 490] on p "**********" at bounding box center [662, 491] width 541 height 12
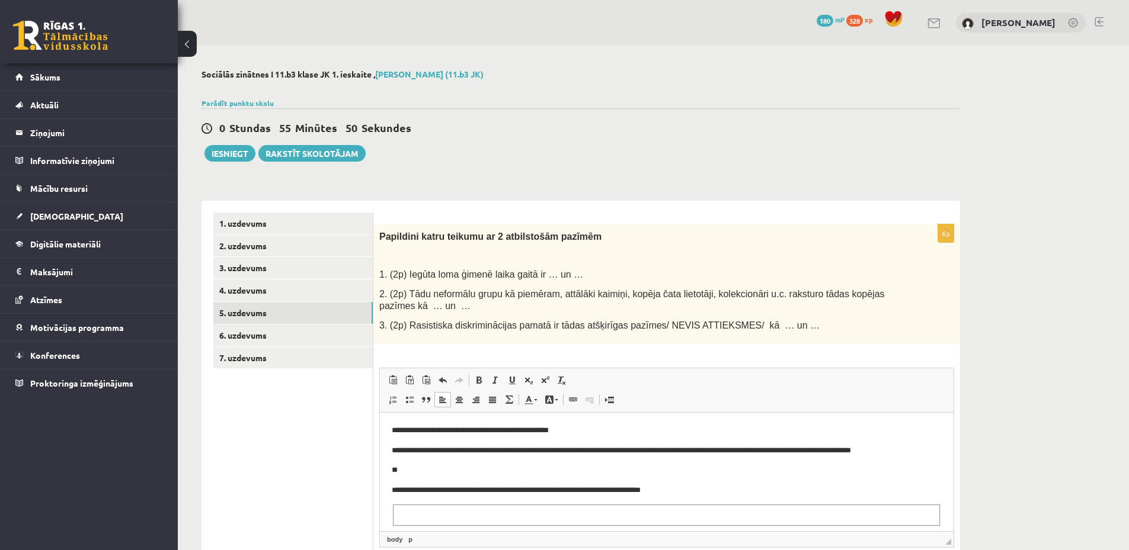
click at [700, 516] on fieldset "Editor, wiswyg-editor-user-answer-47433960943100" at bounding box center [666, 516] width 547 height 22
click at [306, 342] on link "6. uzdevums" at bounding box center [292, 336] width 159 height 22
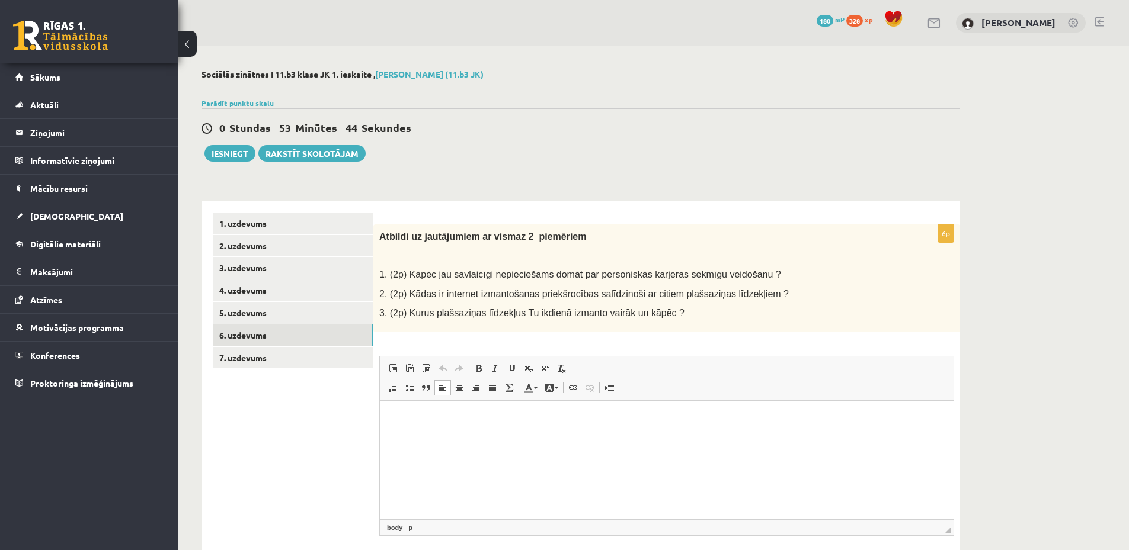
click at [422, 424] on p "Editor, wiswyg-editor-user-answer-47433847335500" at bounding box center [667, 418] width 550 height 12
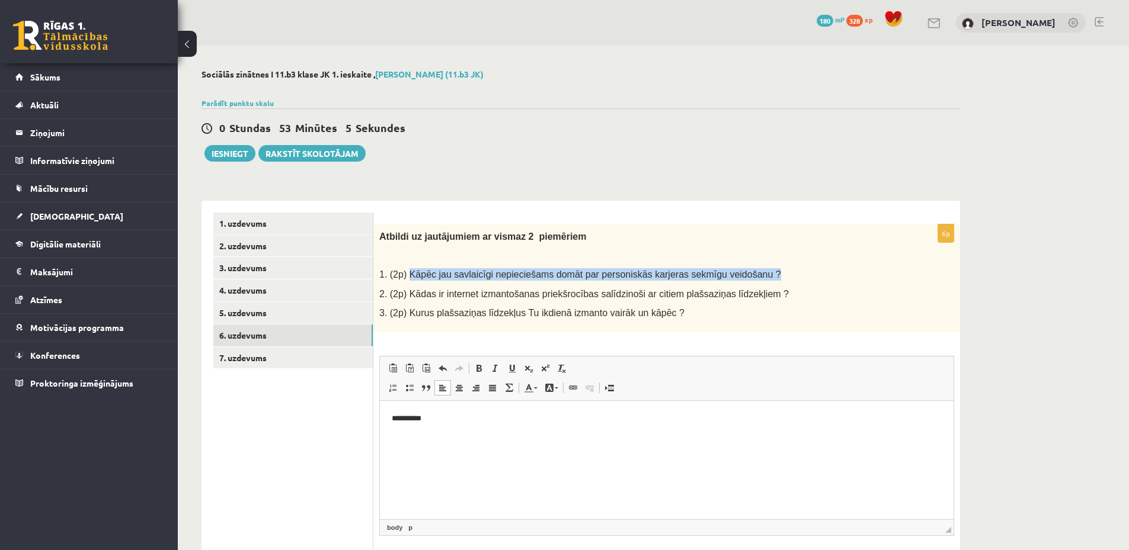
drag, startPoint x: 405, startPoint y: 272, endPoint x: 750, endPoint y: 277, distance: 344.8
click at [750, 277] on p "1. (2p) Kāpēc jau savlaicīgi nepieciešams domāt par personiskās karjeras sekmīg…" at bounding box center [636, 274] width 515 height 12
copy span "Kāpēc jau savlaicīgi nepieciešams domāt par personiskās karjeras sekmīgu veidoš…"
click at [577, 437] on html "**********" at bounding box center [666, 418] width 573 height 36
click at [457, 421] on p "**********" at bounding box center [667, 418] width 550 height 12
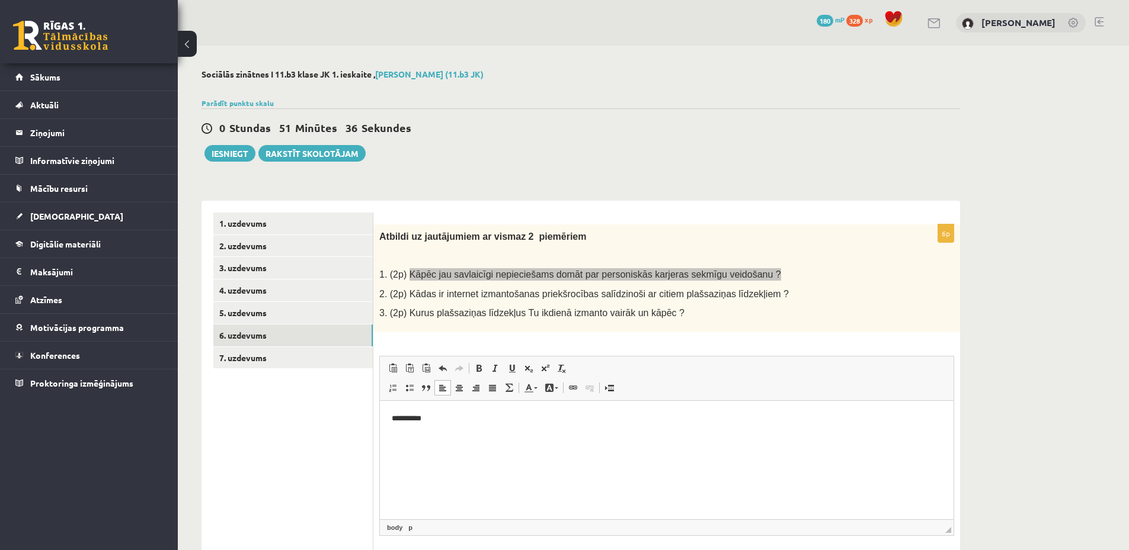
click at [460, 422] on p "**********" at bounding box center [667, 418] width 550 height 12
click at [476, 456] on html "**********" at bounding box center [666, 428] width 573 height 56
click at [455, 434] on p "*" at bounding box center [667, 438] width 550 height 12
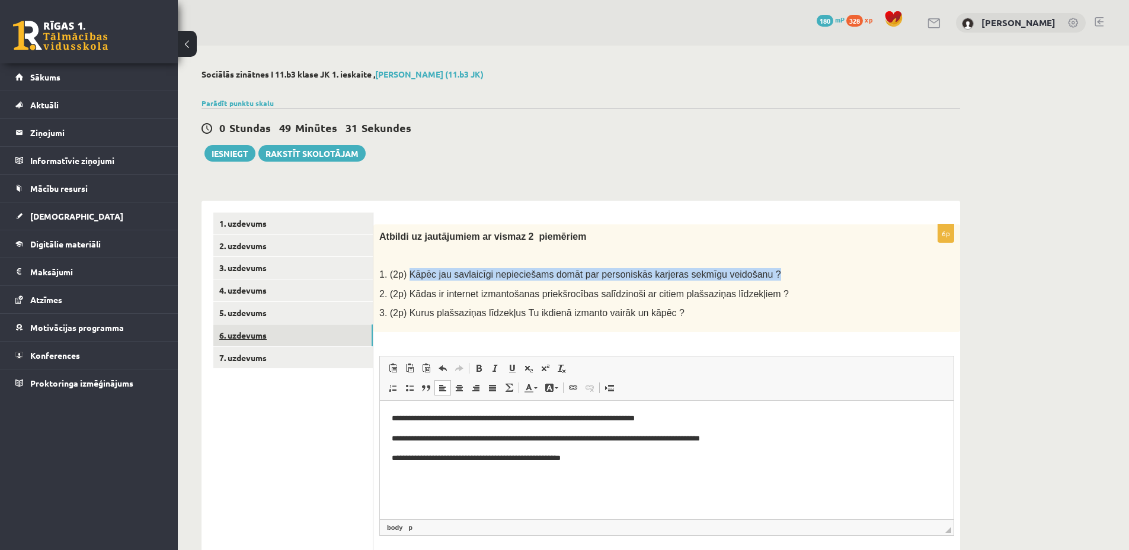
click at [294, 339] on link "6. uzdevums" at bounding box center [292, 336] width 159 height 22
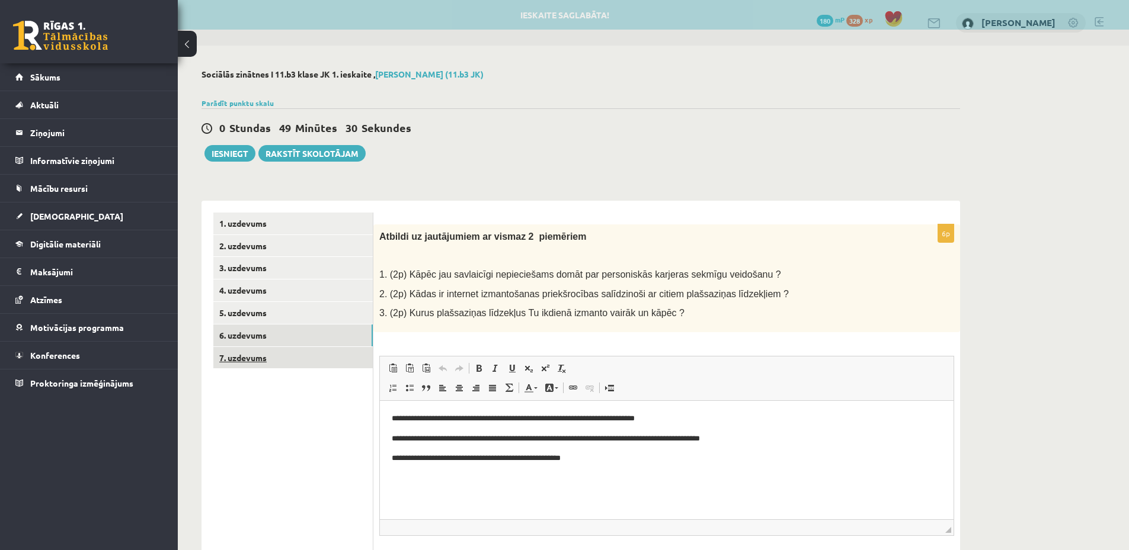
click at [288, 363] on link "7. uzdevums" at bounding box center [292, 358] width 159 height 22
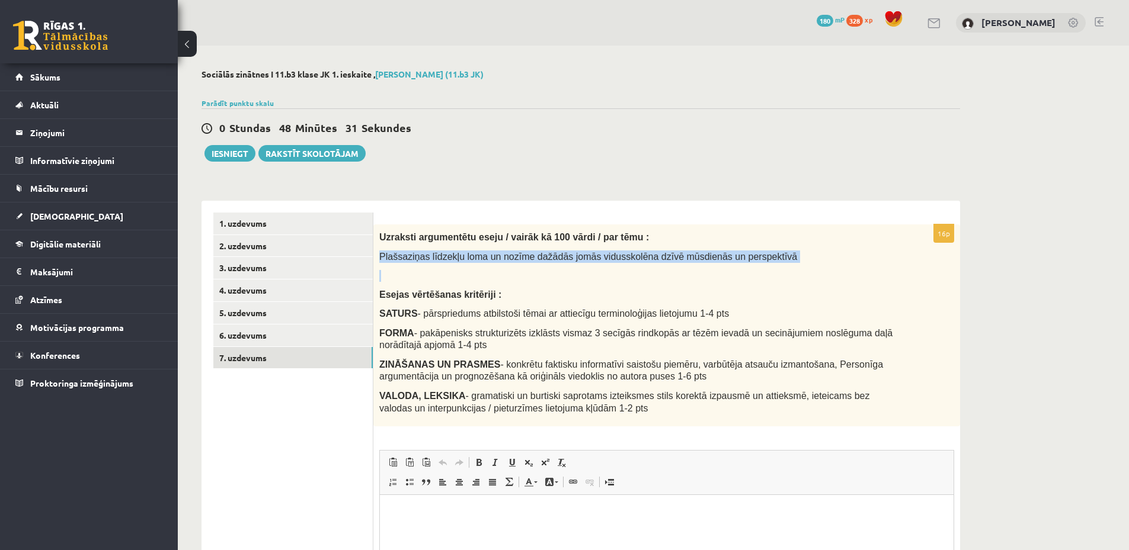
drag, startPoint x: 382, startPoint y: 255, endPoint x: 697, endPoint y: 269, distance: 316.1
click at [697, 269] on div "Uzraksti argumentētu eseju / vairāk kā 100 vārdi / par tēmu : Plašsaziņas līdze…" at bounding box center [666, 326] width 587 height 202
copy div "Plašsaziņas līdzekļu loma un nozīme dažādās jomās vidusskolēna dzīvē mūsdienās …"
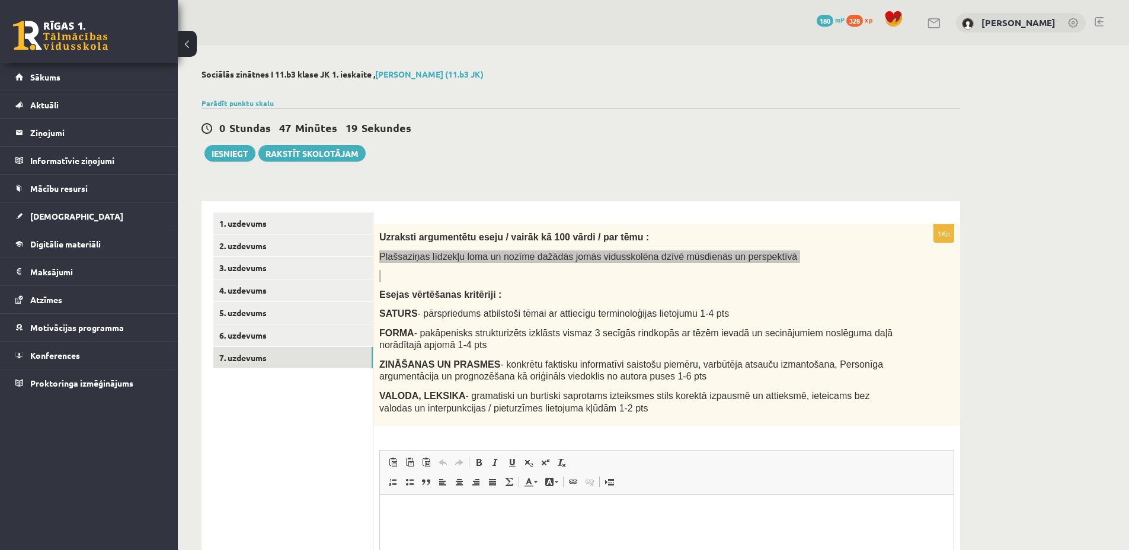
click at [432, 514] on p "Editor, wiswyg-editor-user-answer-47433939458180" at bounding box center [667, 513] width 550 height 12
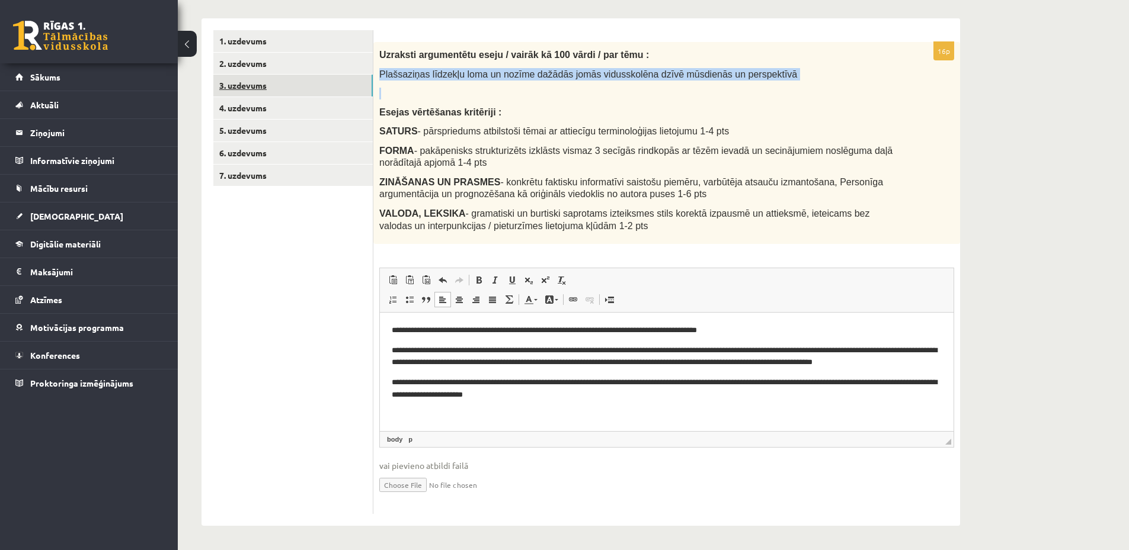
click at [289, 87] on link "3. uzdevums" at bounding box center [292, 86] width 159 height 22
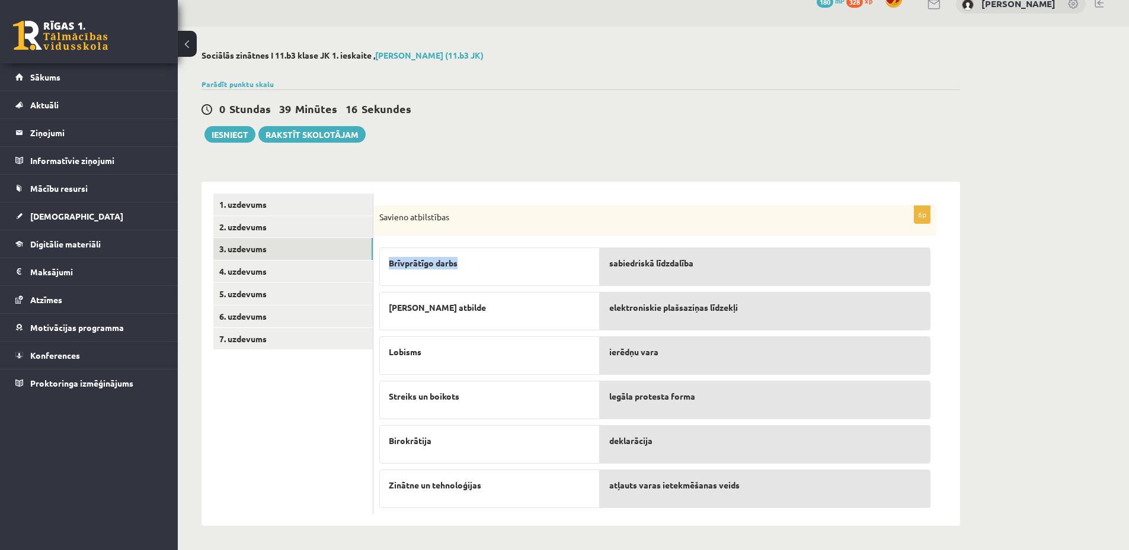
drag, startPoint x: 384, startPoint y: 259, endPoint x: 466, endPoint y: 269, distance: 82.3
click at [466, 269] on div "Brīvprātīgo darbs" at bounding box center [489, 267] width 220 height 39
copy span "Brīvprātīgo darbs"
drag, startPoint x: 450, startPoint y: 303, endPoint x: 387, endPoint y: 302, distance: 63.4
click at [387, 302] on div "Lieka atbilde" at bounding box center [489, 311] width 220 height 39
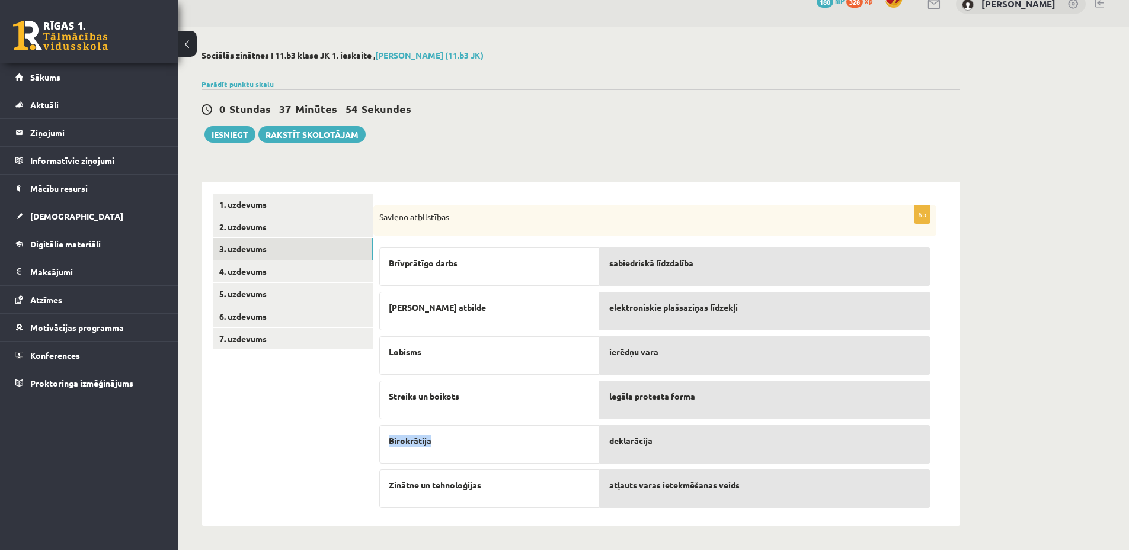
drag, startPoint x: 456, startPoint y: 440, endPoint x: 383, endPoint y: 448, distance: 74.0
click at [383, 448] on div "Birokrātija" at bounding box center [489, 444] width 220 height 39
drag, startPoint x: 477, startPoint y: 489, endPoint x: 386, endPoint y: 496, distance: 91.0
click at [386, 496] on div "Zinātne un tehnoloģijas" at bounding box center [489, 489] width 220 height 39
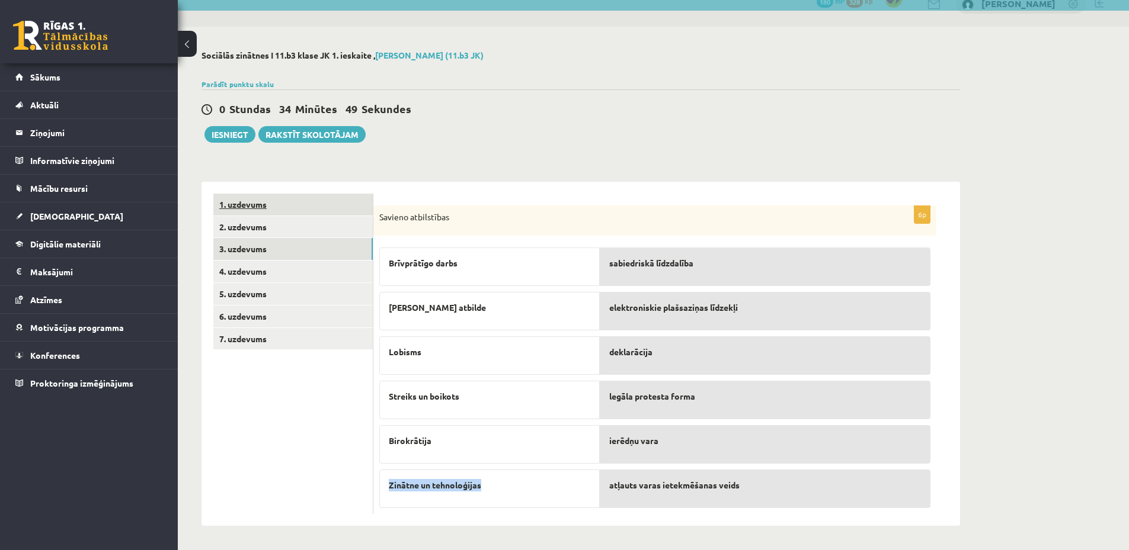
click at [268, 201] on link "1. uzdevums" at bounding box center [292, 205] width 159 height 22
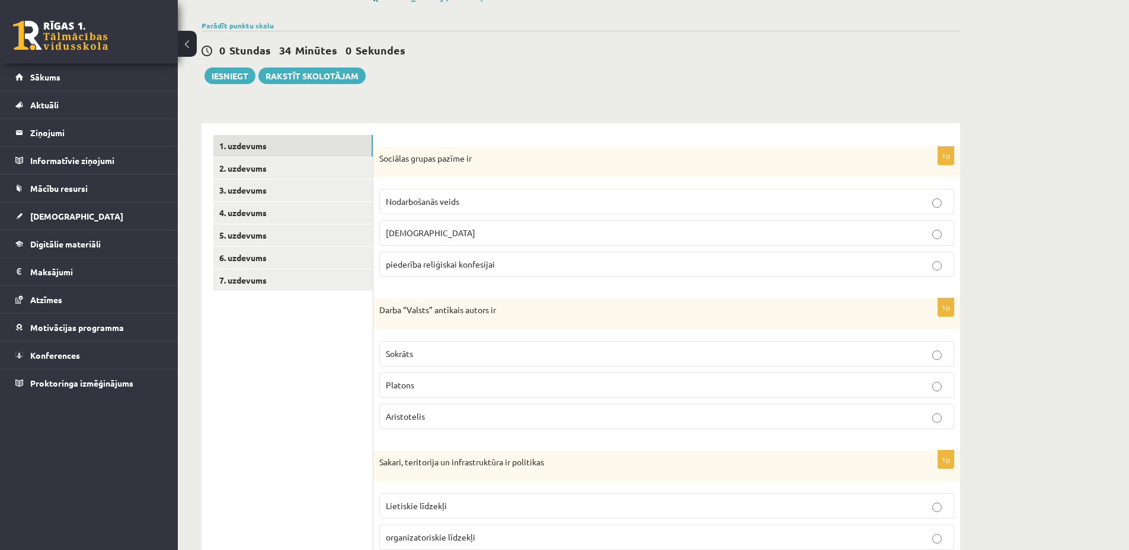
scroll to position [0, 0]
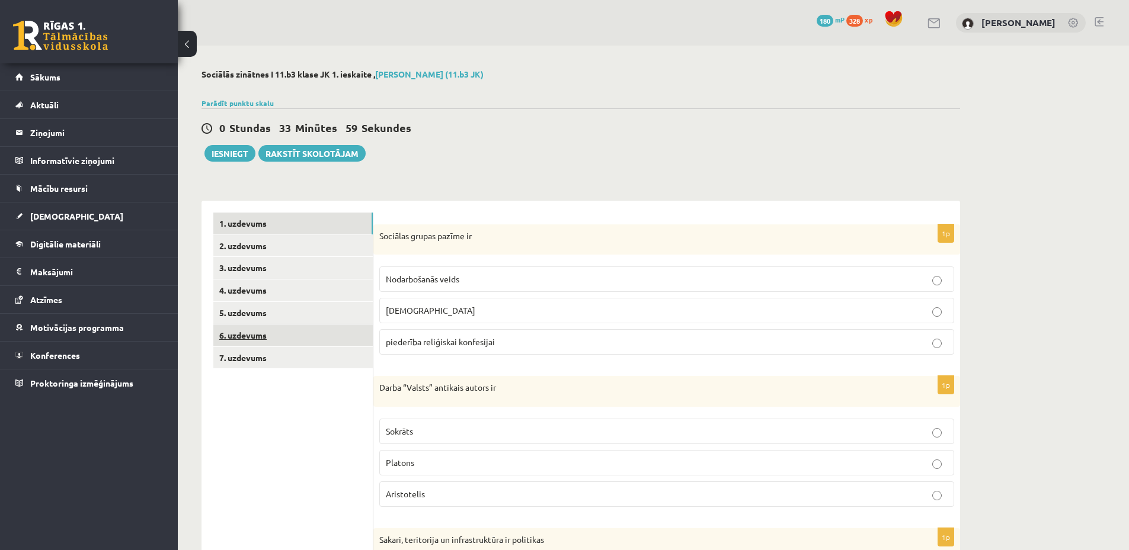
click at [259, 341] on link "6. uzdevums" at bounding box center [292, 336] width 159 height 22
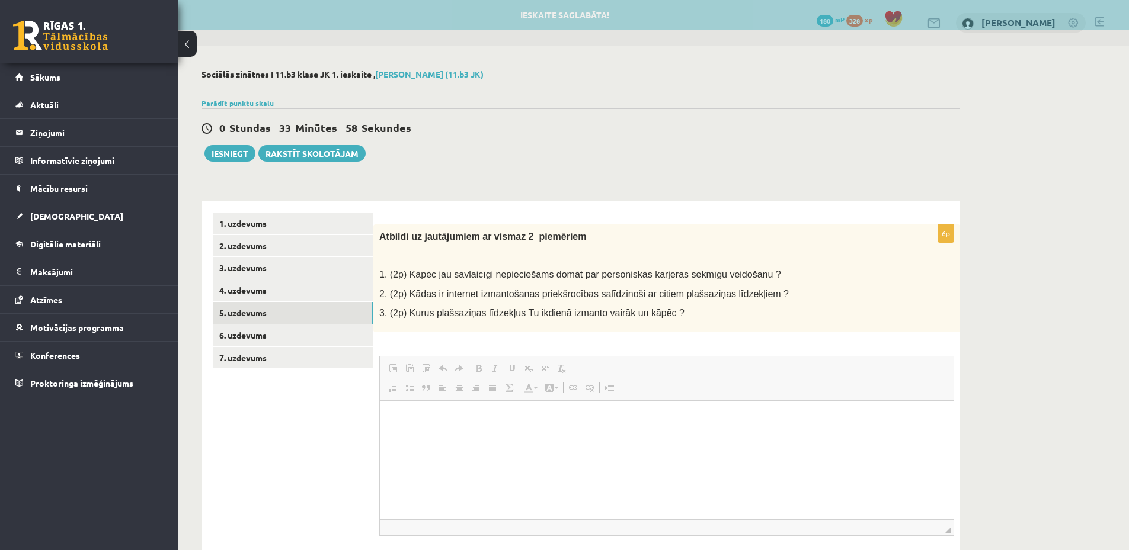
click at [268, 318] on link "5. uzdevums" at bounding box center [292, 313] width 159 height 22
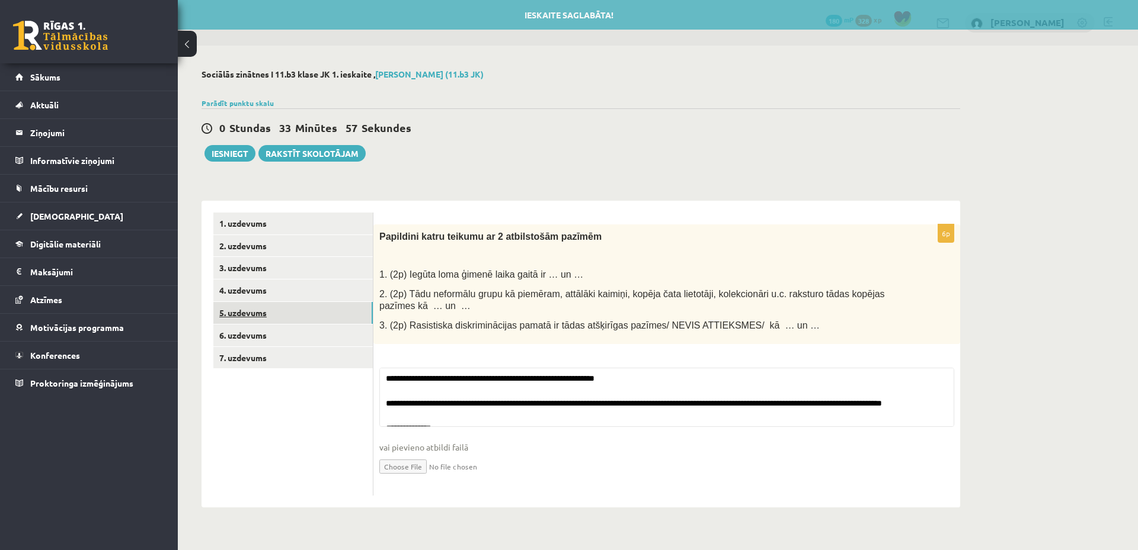
click at [283, 303] on link "5. uzdevums" at bounding box center [292, 313] width 159 height 22
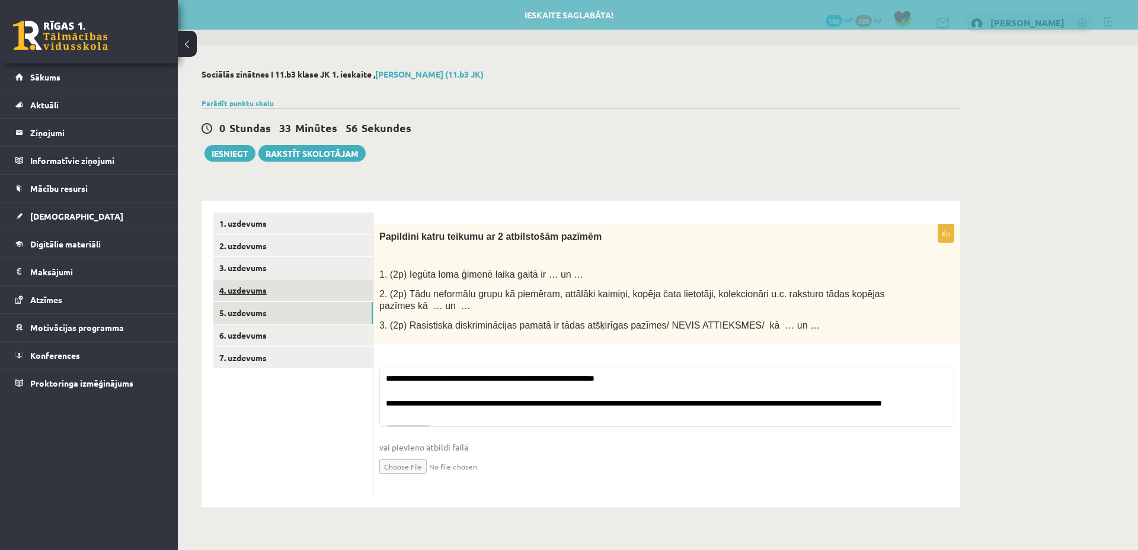
click at [289, 295] on link "4. uzdevums" at bounding box center [292, 291] width 159 height 22
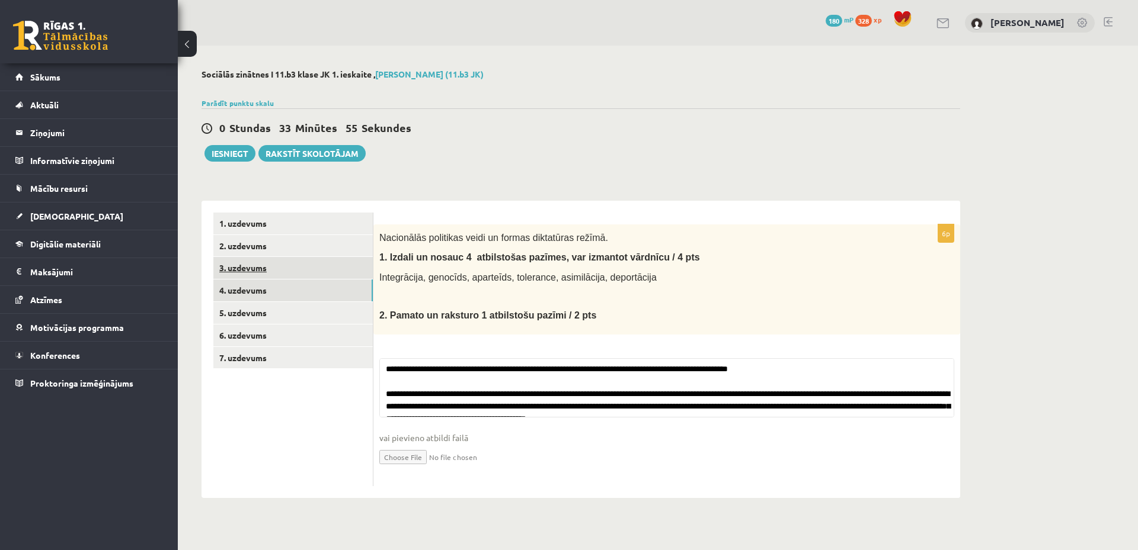
click at [297, 273] on link "3. uzdevums" at bounding box center [292, 268] width 159 height 22
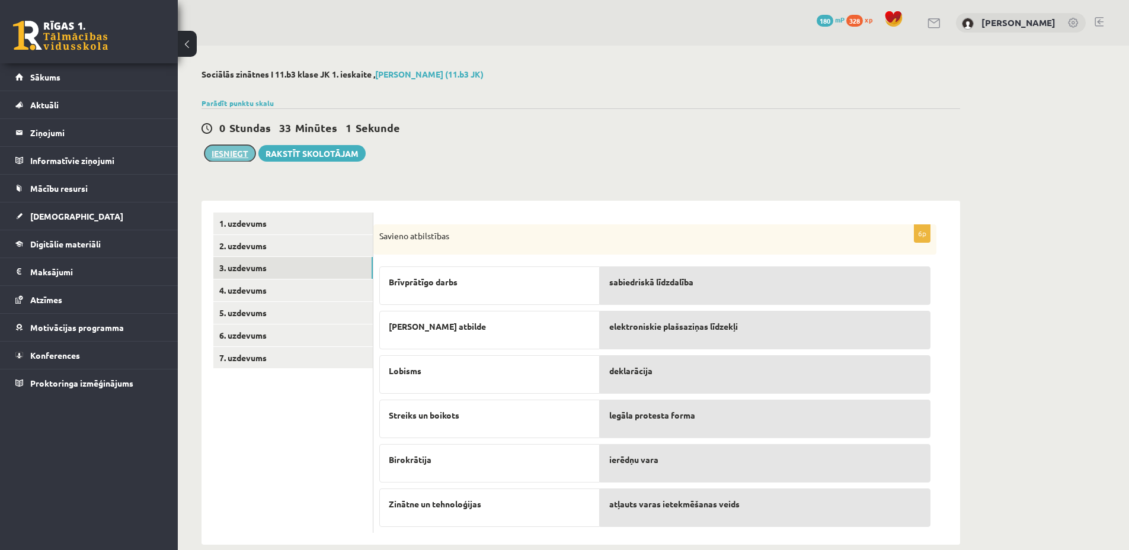
click at [235, 149] on button "Iesniegt" at bounding box center [229, 153] width 51 height 17
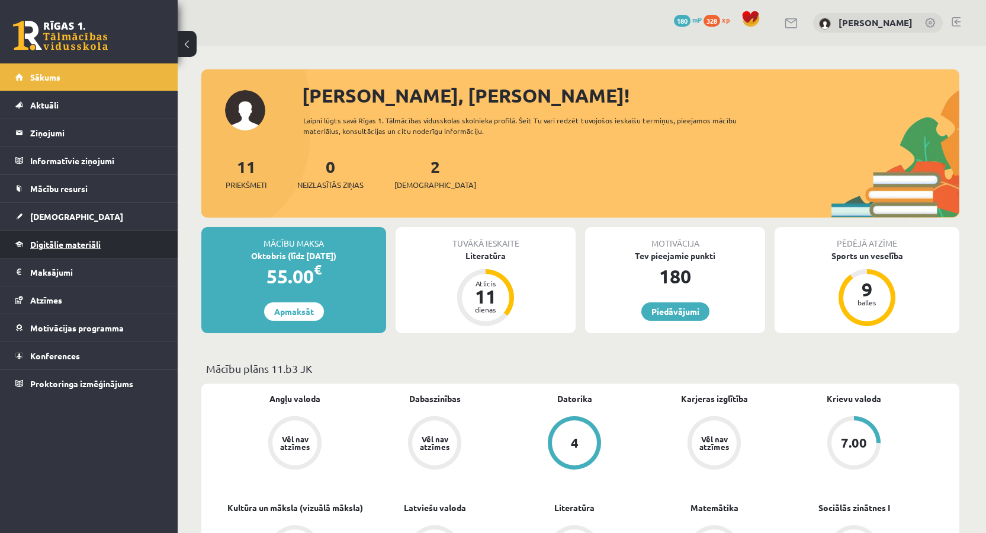
click at [60, 253] on link "Digitālie materiāli" at bounding box center [89, 243] width 148 height 27
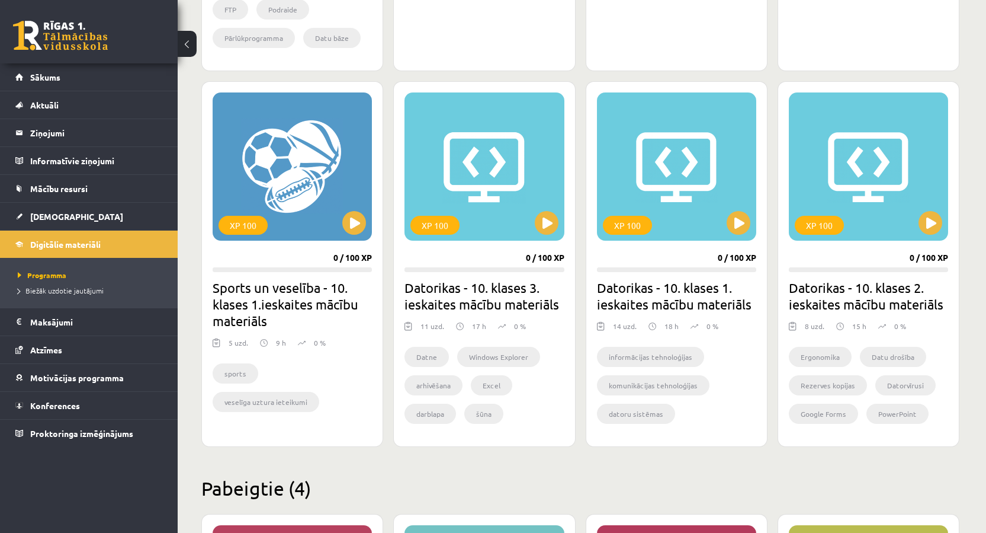
scroll to position [948, 0]
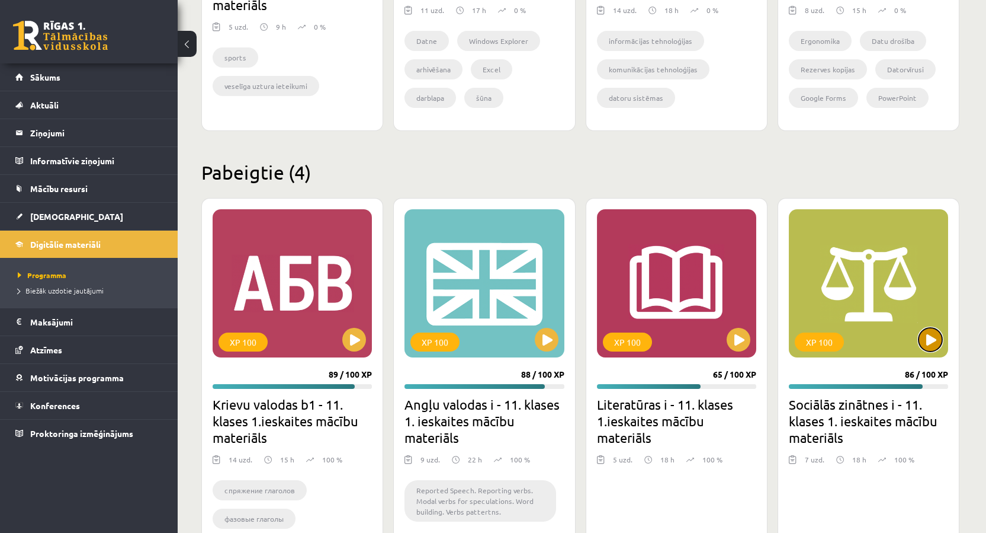
click at [935, 339] on button at bounding box center [931, 340] width 24 height 24
click at [842, 294] on div "XP 100" at bounding box center [868, 283] width 159 height 148
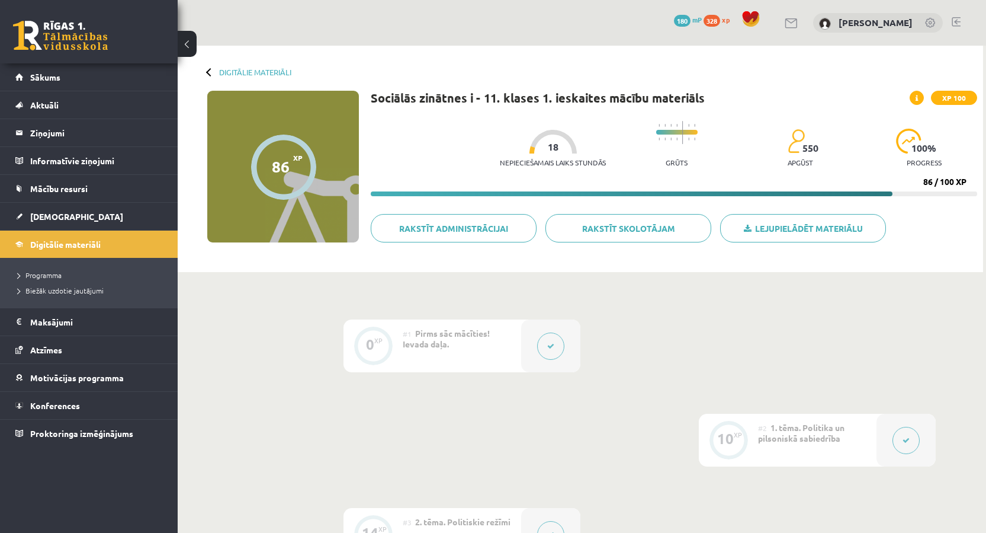
click at [551, 346] on icon at bounding box center [550, 345] width 7 height 7
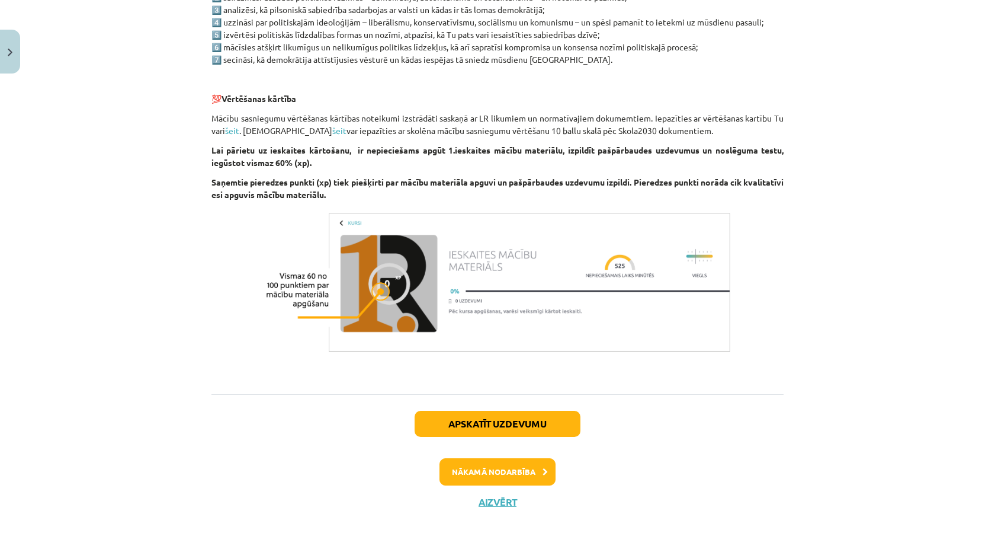
scroll to position [694, 0]
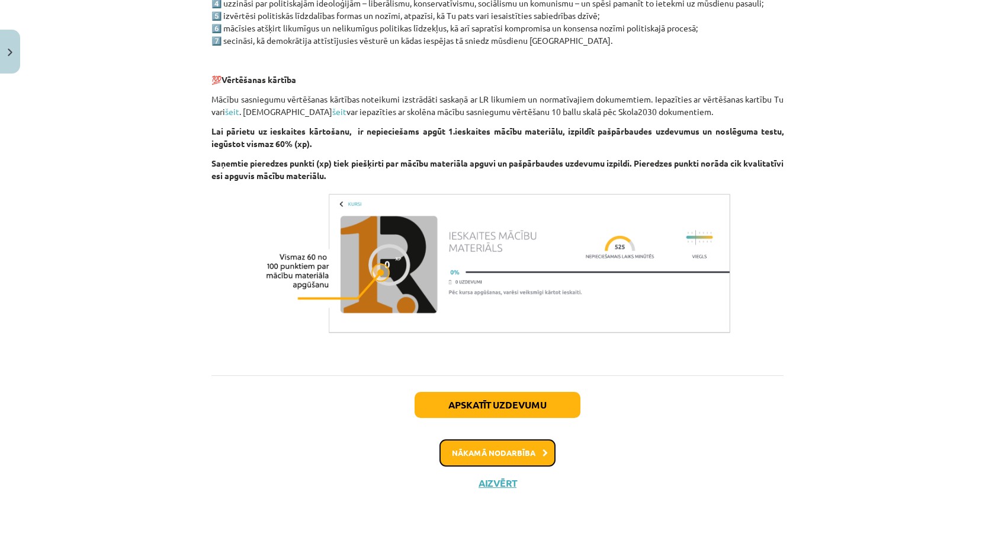
click at [526, 456] on button "Nākamā nodarbība" at bounding box center [498, 452] width 116 height 27
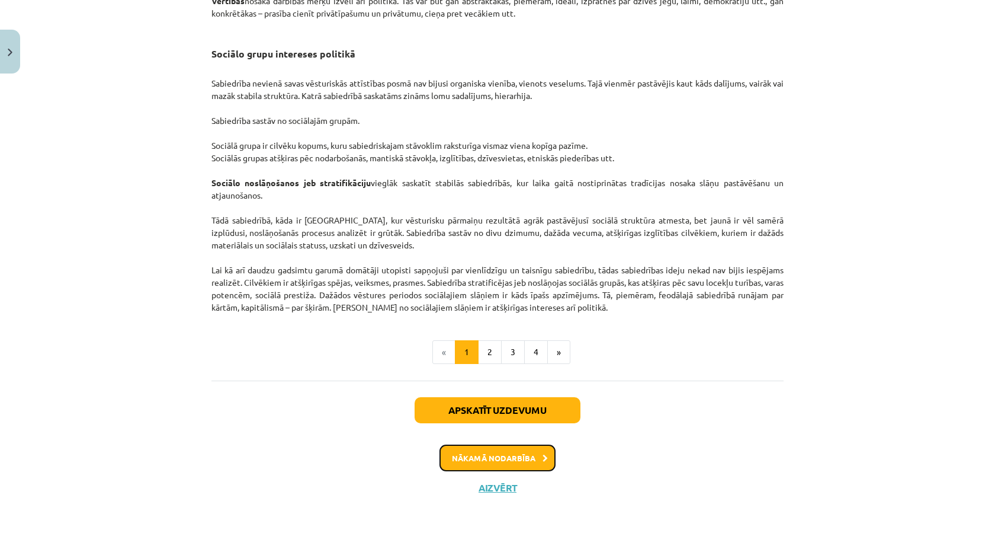
scroll to position [1792, 0]
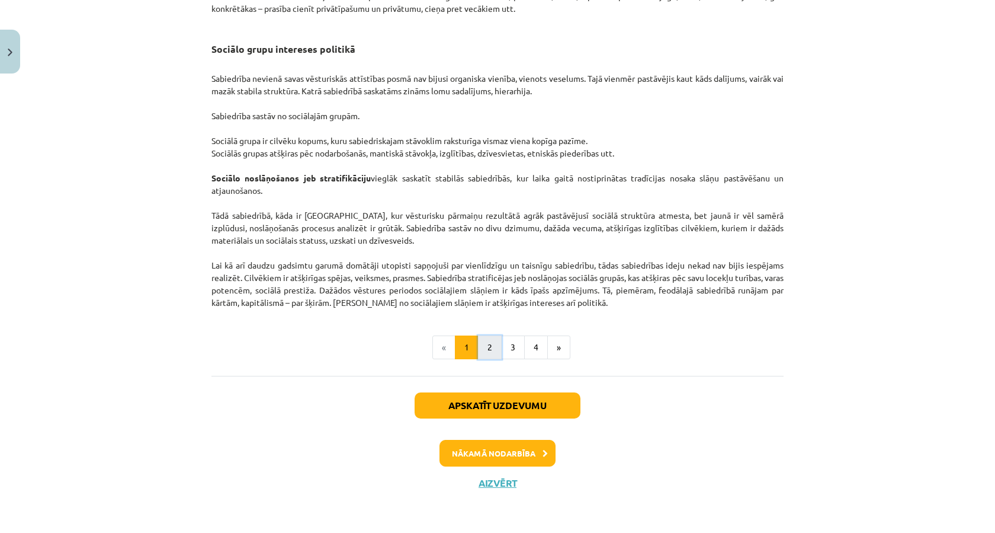
click at [484, 347] on button "2" at bounding box center [490, 347] width 24 height 24
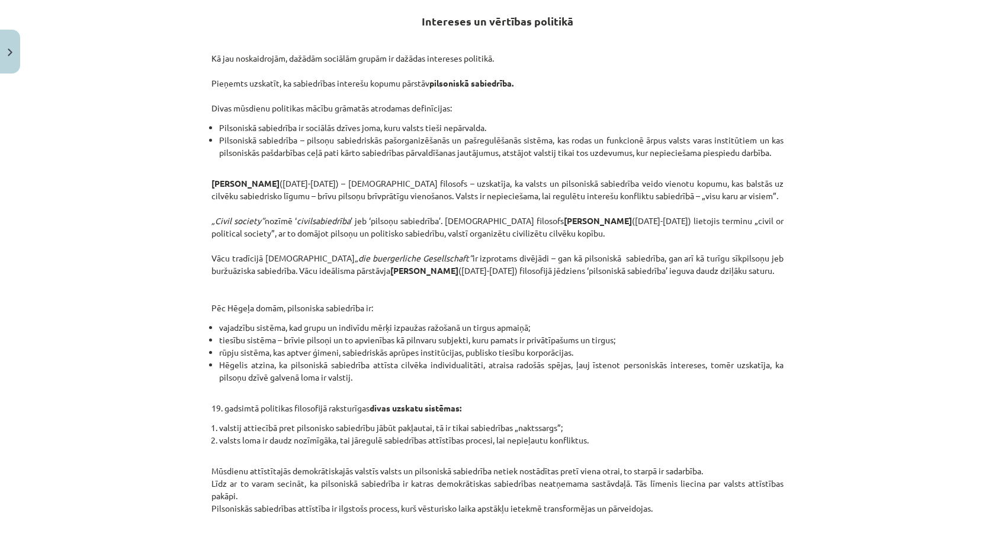
scroll to position [443, 0]
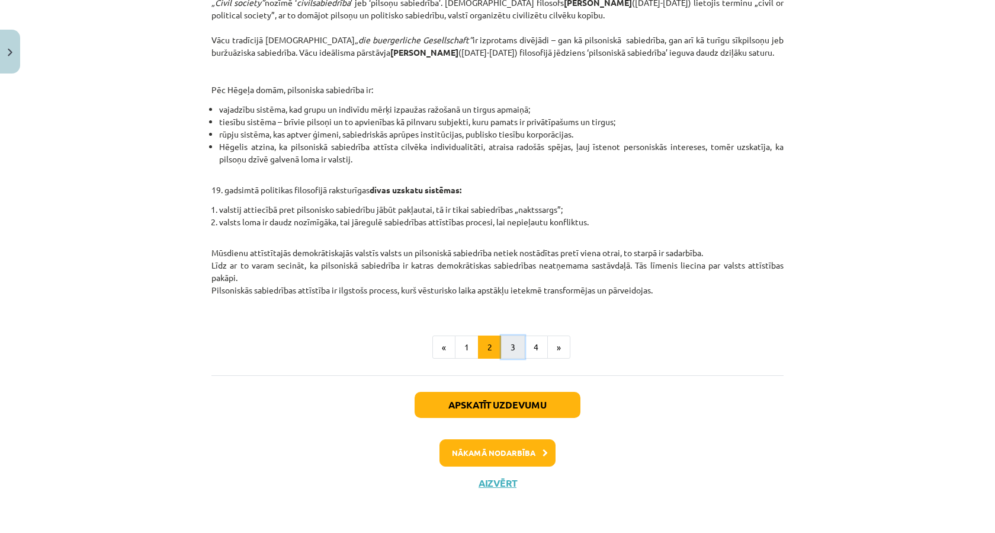
click at [505, 348] on button "3" at bounding box center [513, 347] width 24 height 24
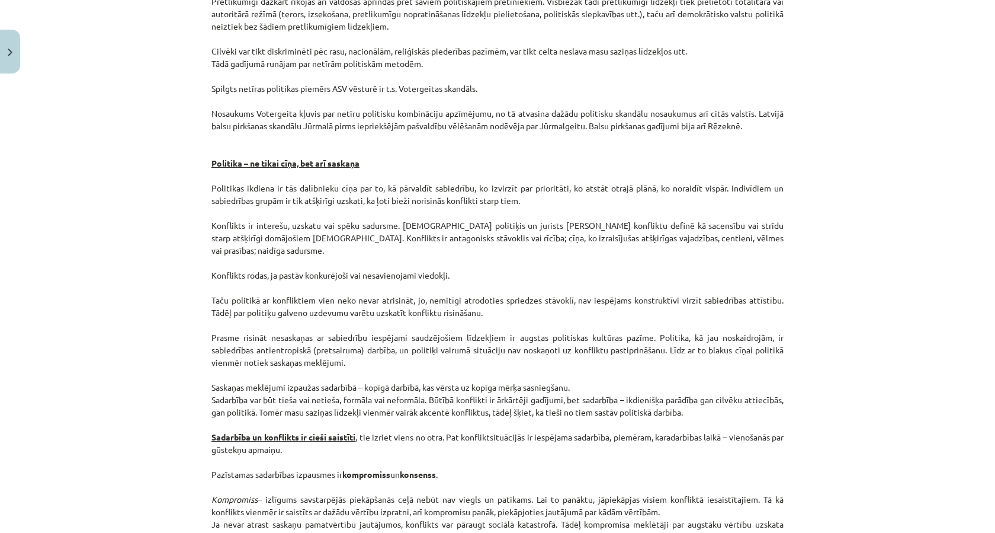
scroll to position [1476, 0]
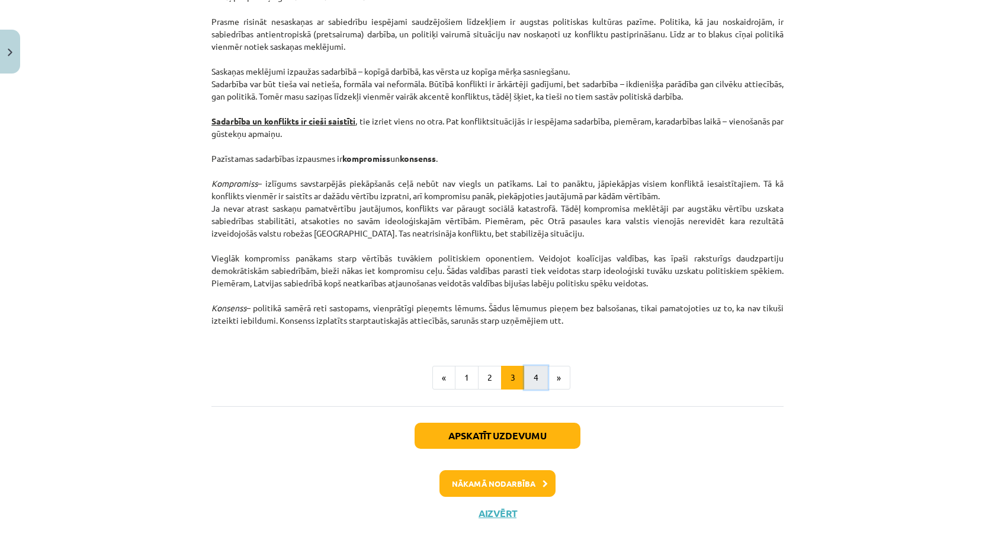
click at [532, 384] on button "4" at bounding box center [536, 378] width 24 height 24
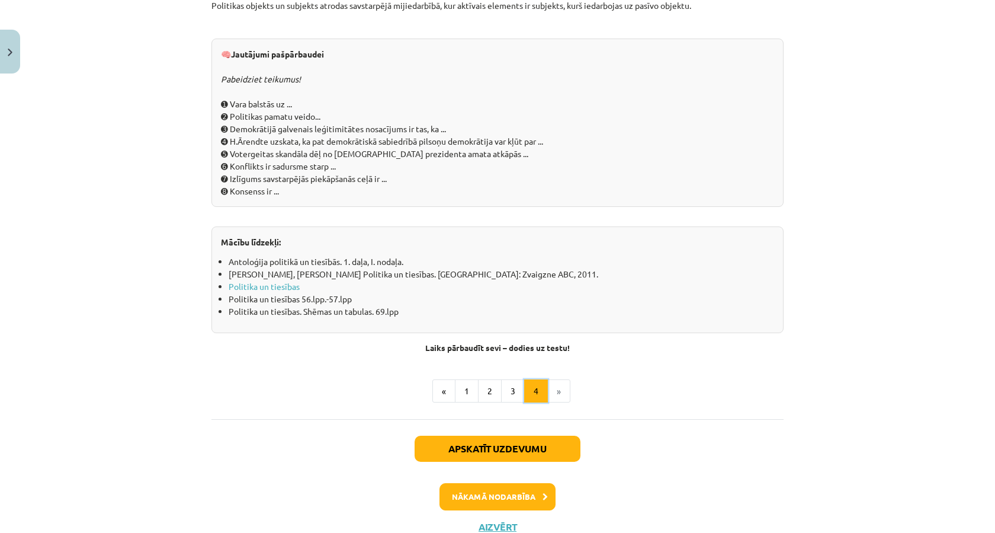
scroll to position [1270, 0]
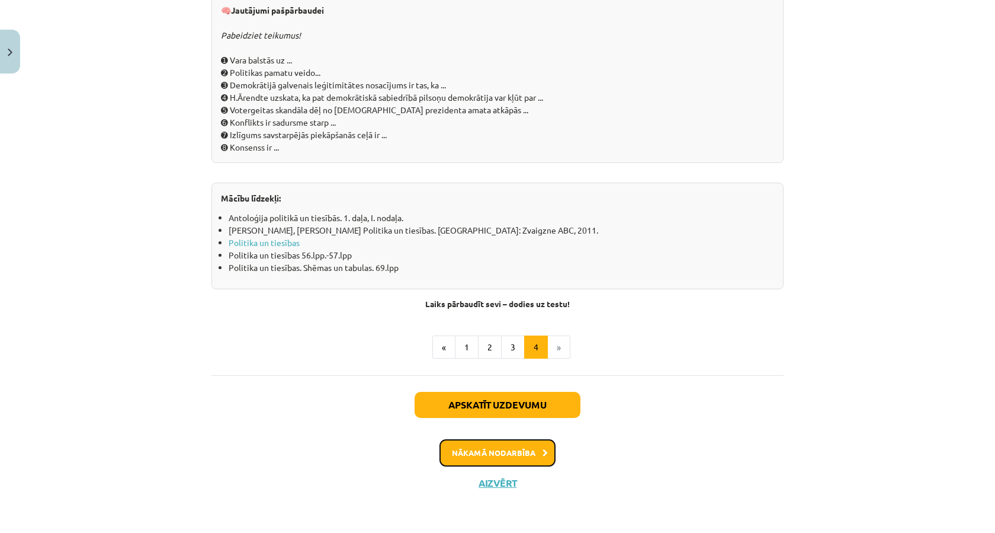
click at [520, 453] on button "Nākamā nodarbība" at bounding box center [498, 452] width 116 height 27
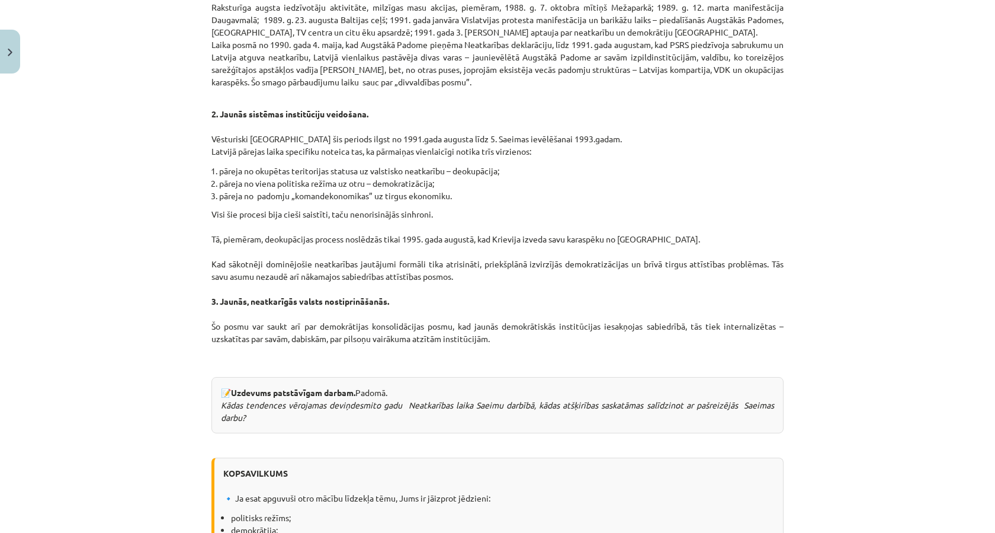
scroll to position [1293, 0]
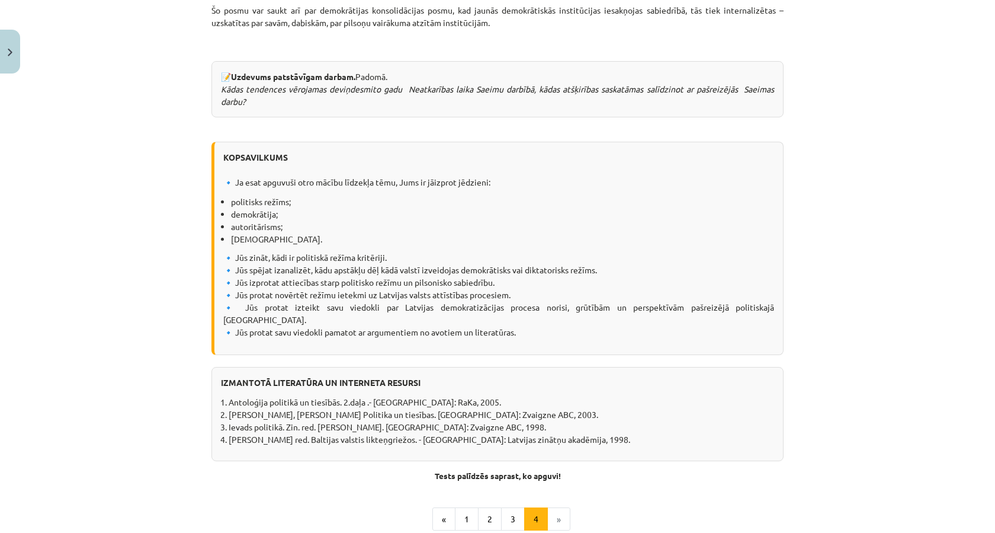
click at [551, 507] on li "»" at bounding box center [559, 519] width 23 height 24
click at [511, 507] on button "3" at bounding box center [513, 519] width 24 height 24
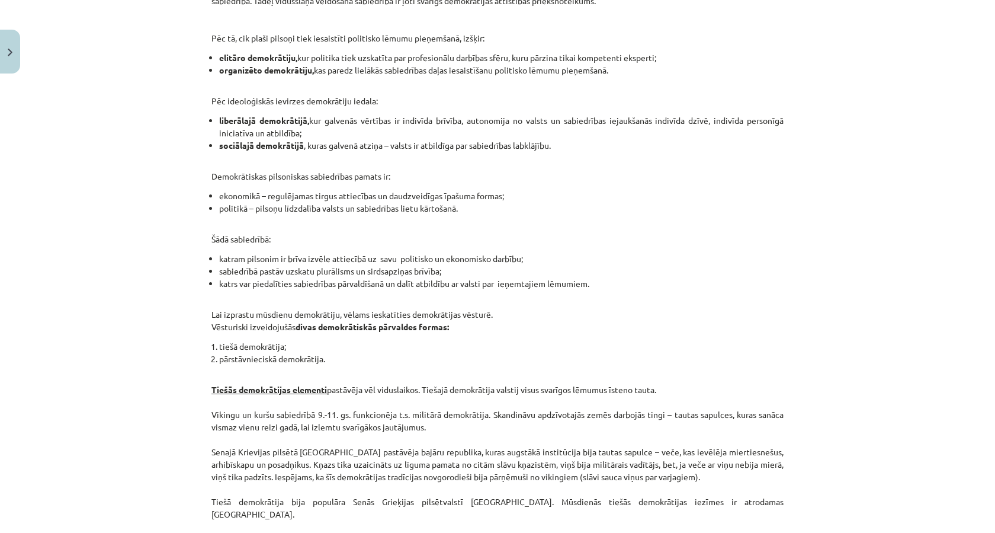
scroll to position [1081, 0]
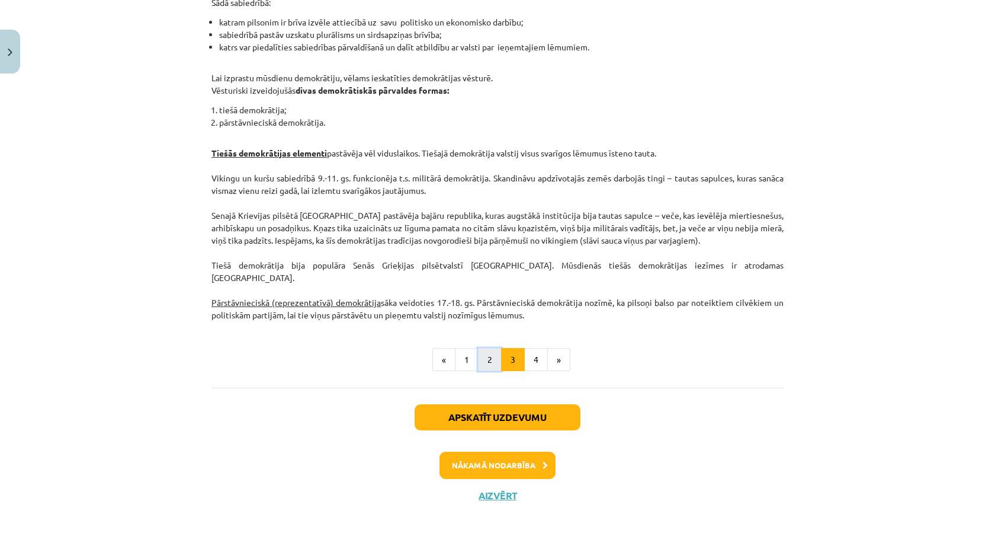
click at [482, 351] on button "2" at bounding box center [490, 360] width 24 height 24
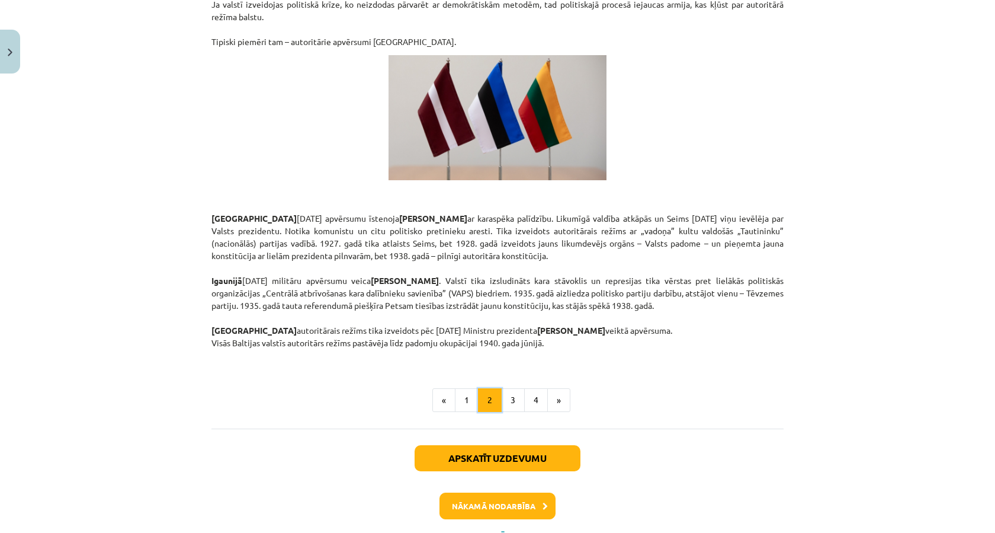
scroll to position [1995, 0]
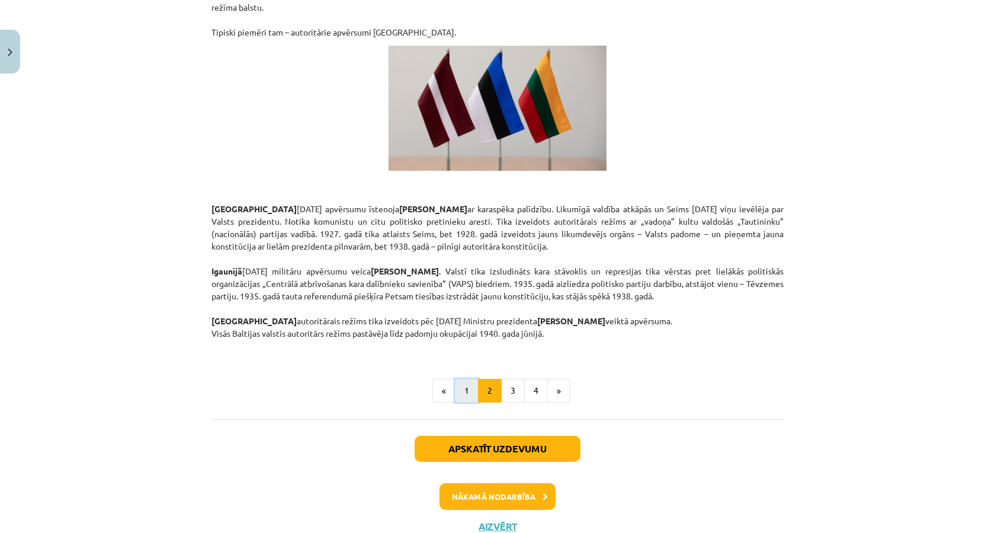
click at [461, 379] on button "1" at bounding box center [467, 391] width 24 height 24
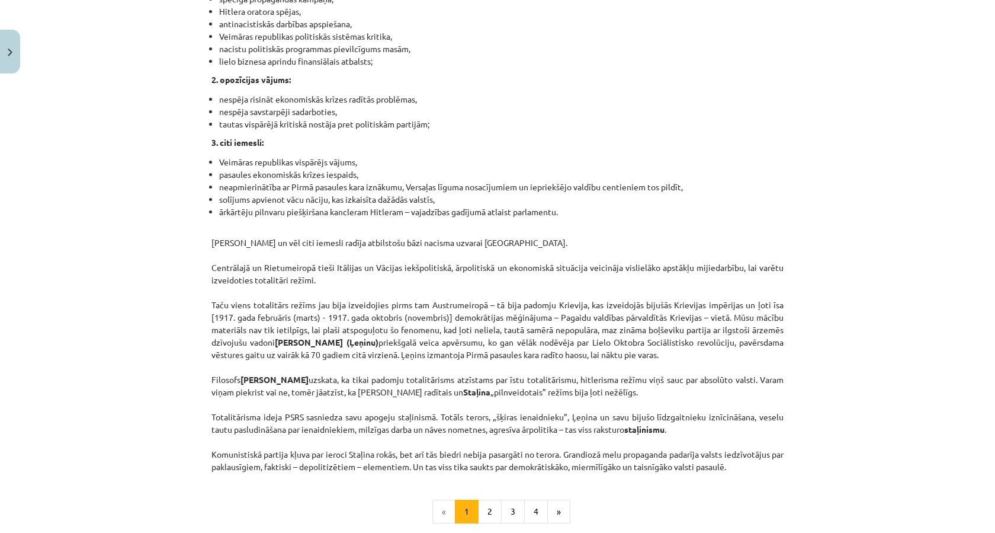
scroll to position [3000, 0]
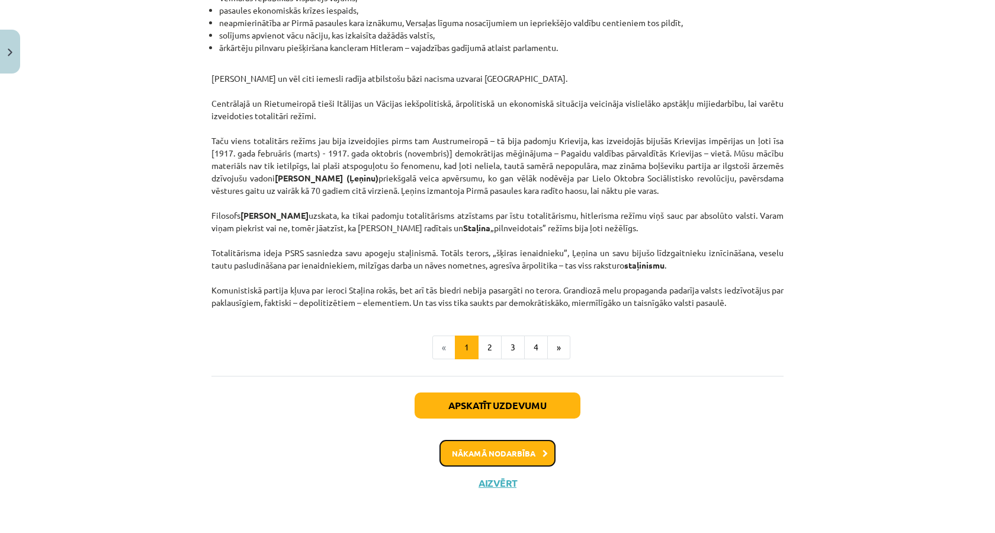
click at [492, 456] on button "Nākamā nodarbība" at bounding box center [498, 453] width 116 height 27
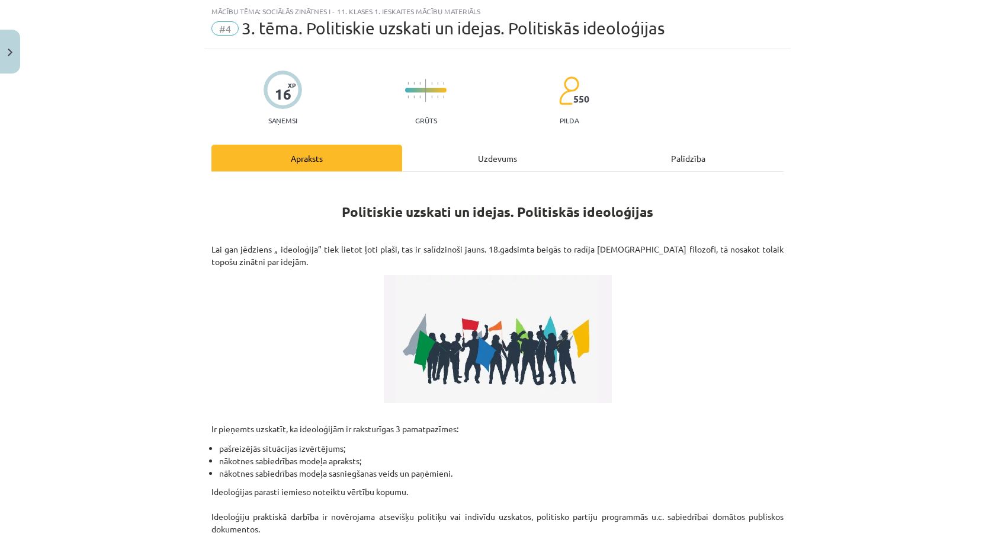
scroll to position [268, 0]
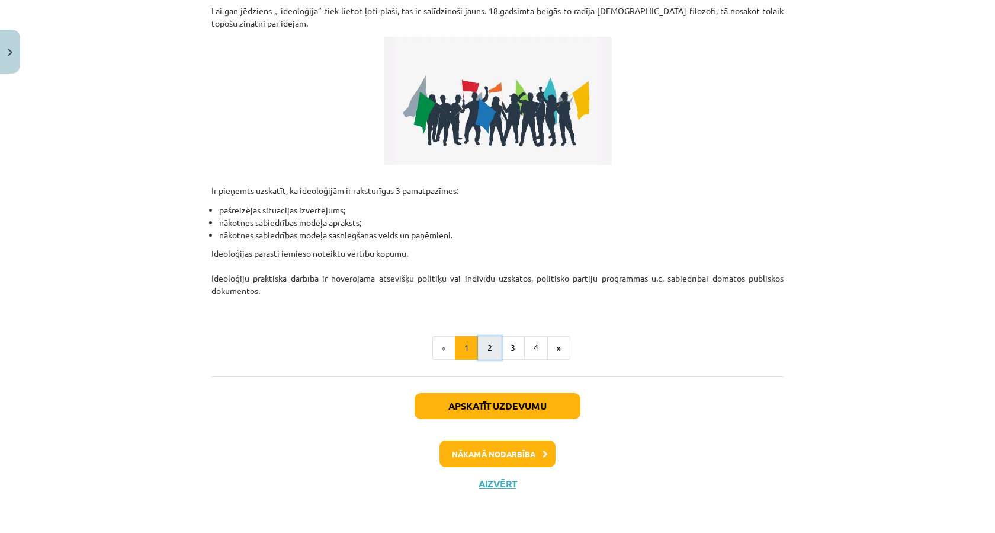
click at [489, 348] on button "2" at bounding box center [490, 348] width 24 height 24
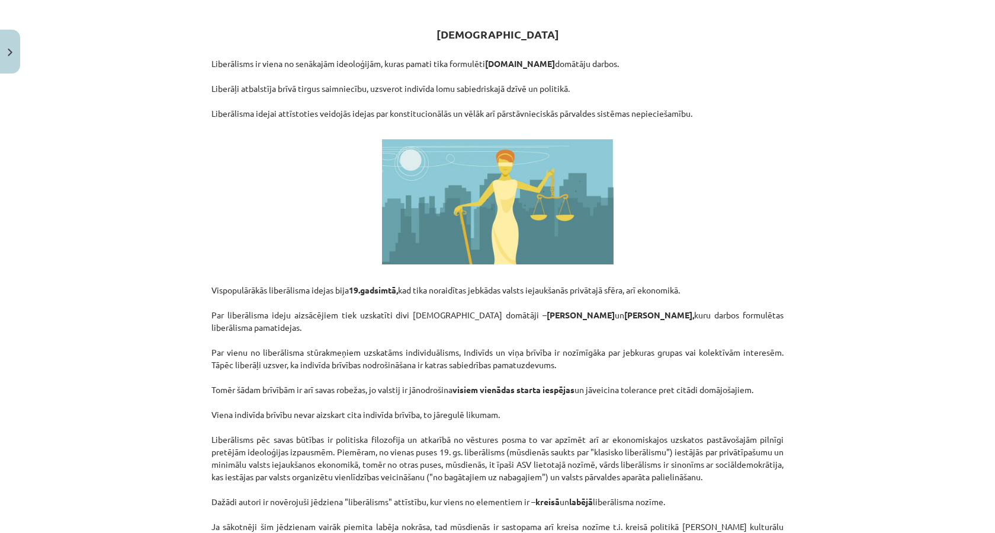
scroll to position [528, 0]
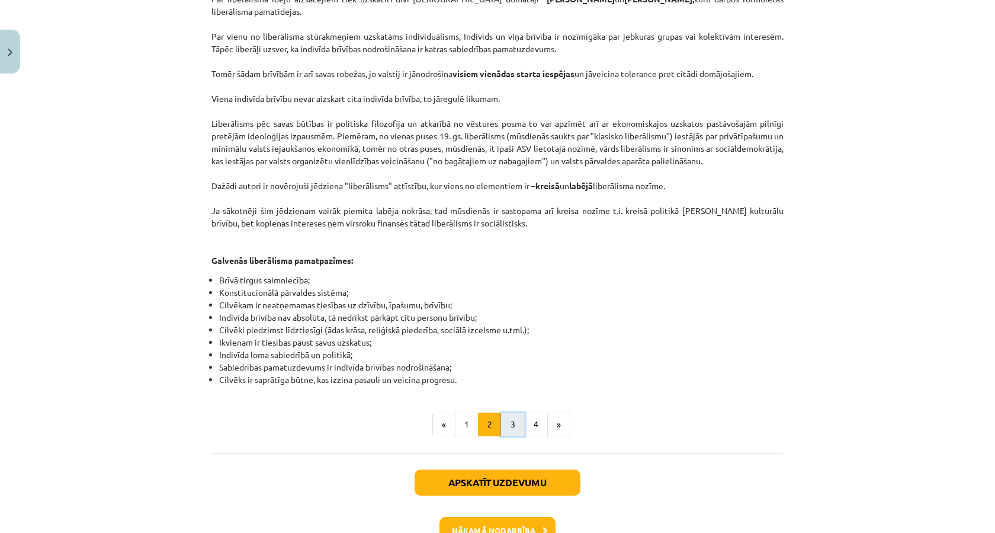
click at [510, 412] on button "3" at bounding box center [513, 424] width 24 height 24
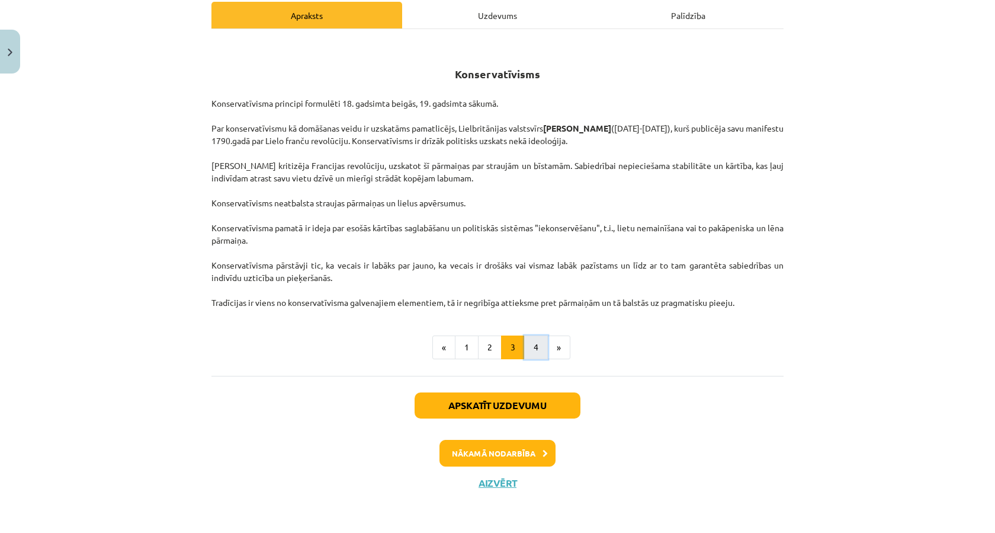
click at [535, 355] on button "4" at bounding box center [536, 347] width 24 height 24
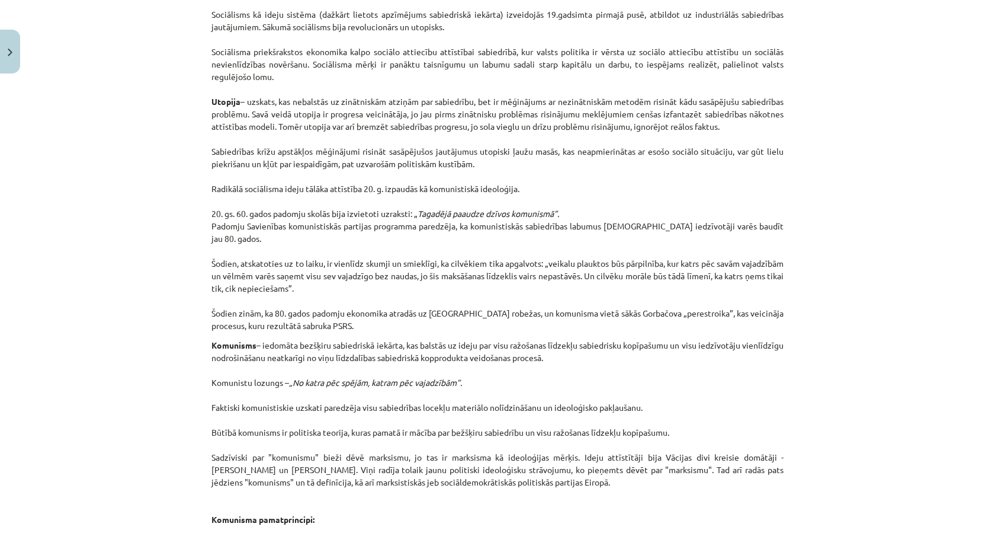
scroll to position [805, 0]
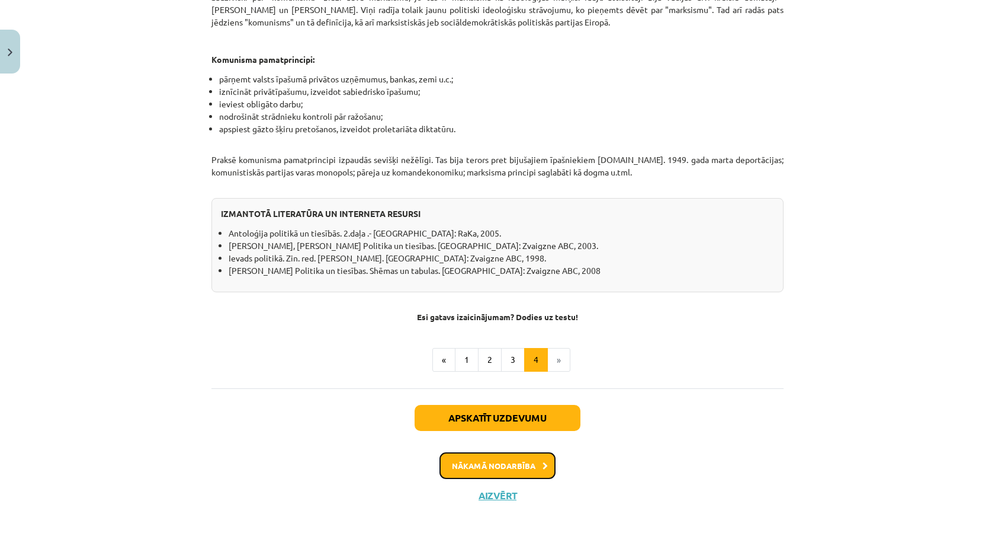
click at [478, 460] on button "Nākamā nodarbība" at bounding box center [498, 465] width 116 height 27
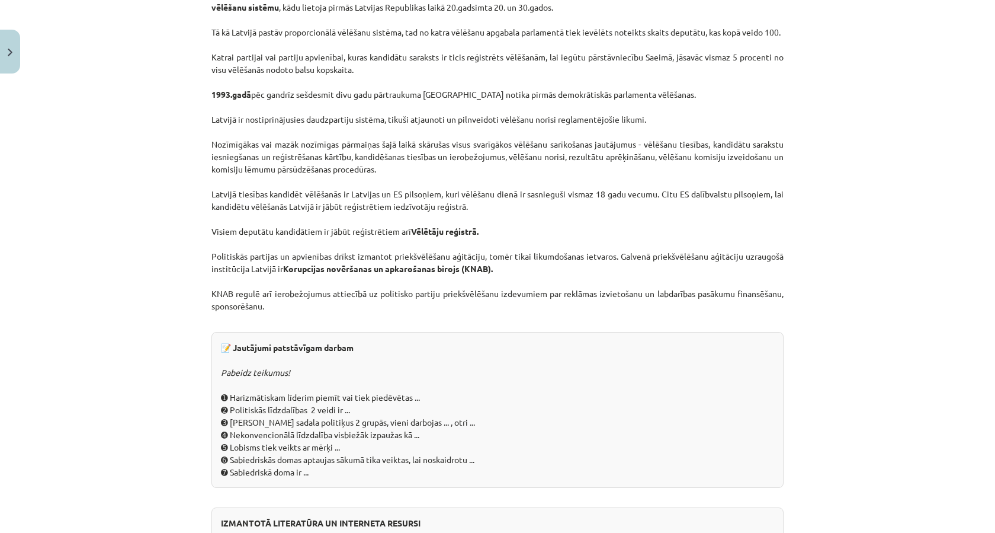
scroll to position [978, 0]
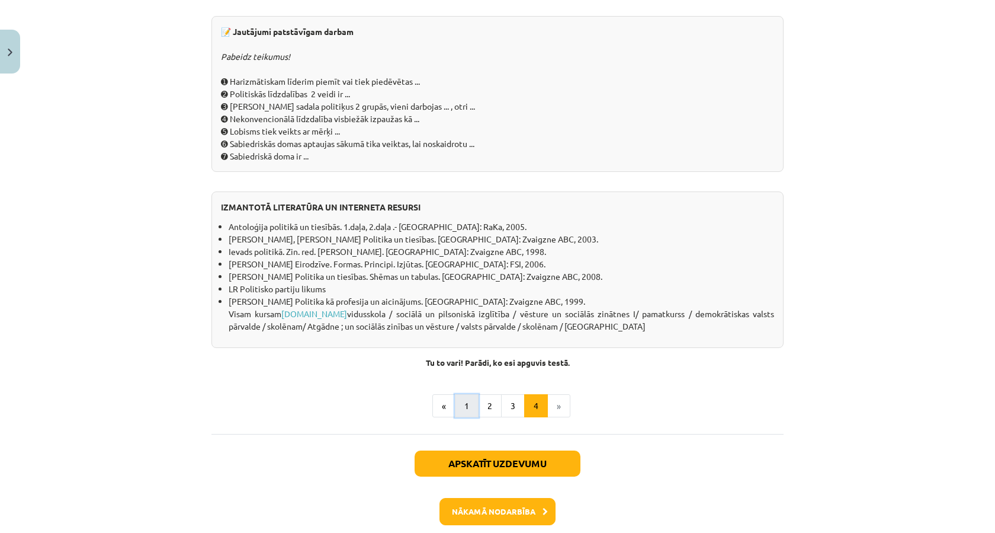
click at [461, 418] on button "1" at bounding box center [467, 406] width 24 height 24
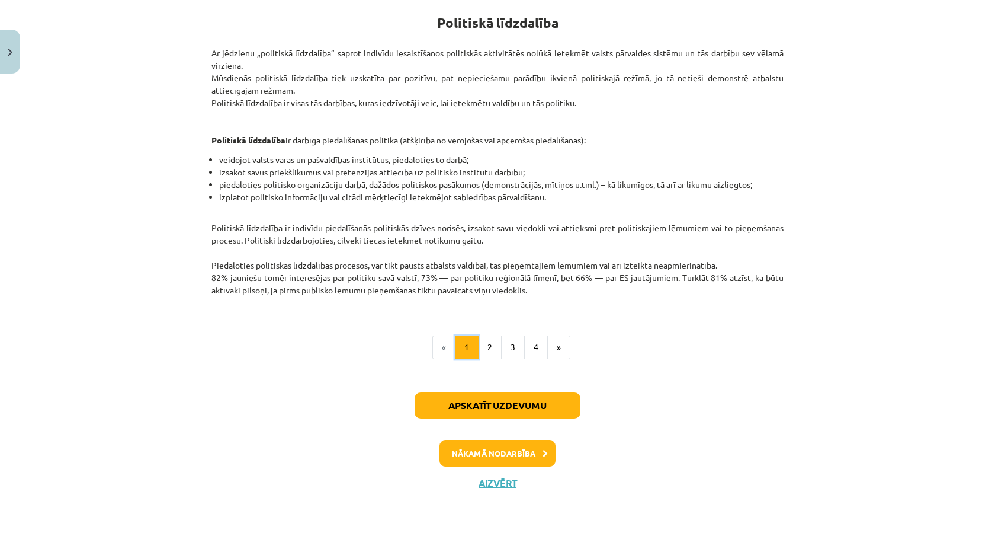
scroll to position [212, 0]
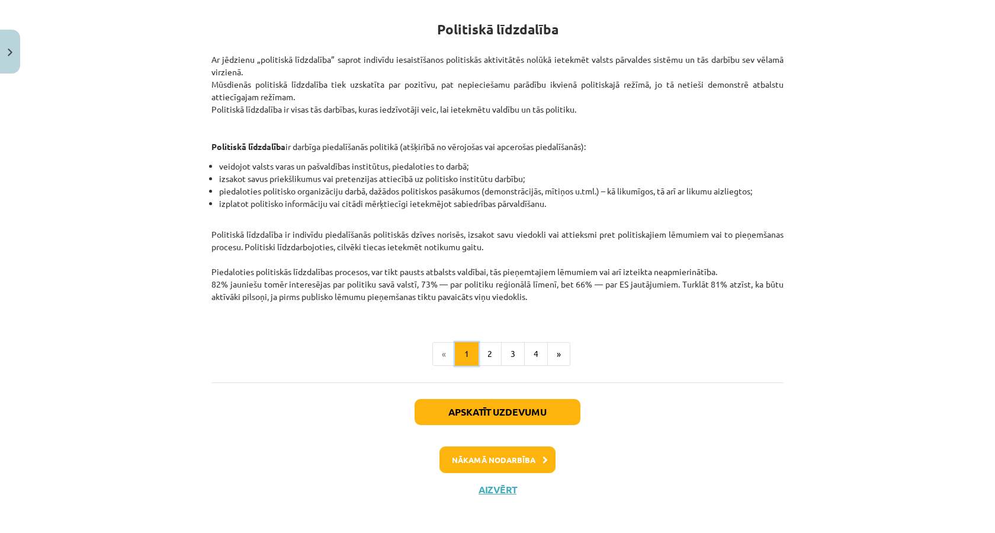
click at [473, 348] on button "1" at bounding box center [467, 354] width 24 height 24
click at [486, 350] on button "2" at bounding box center [490, 354] width 24 height 24
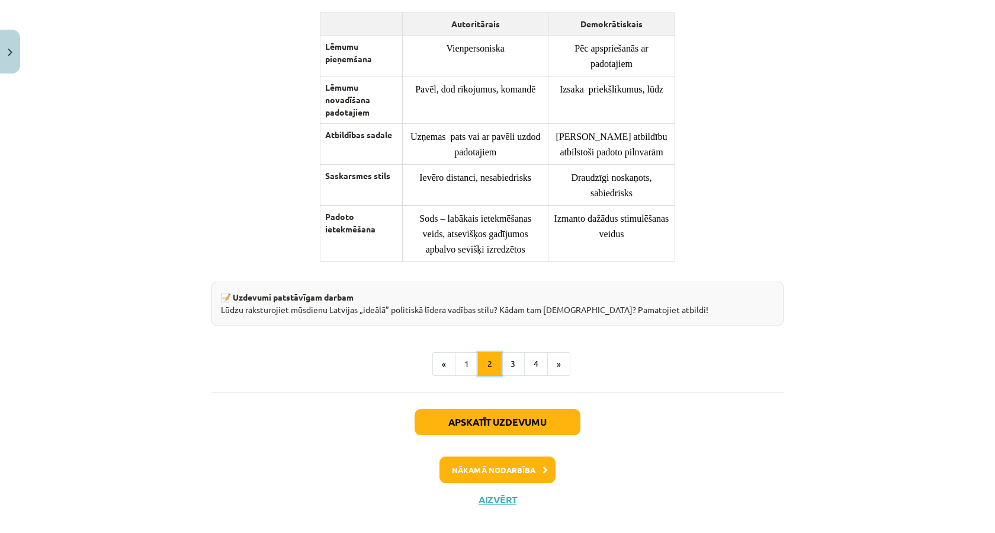
scroll to position [921, 0]
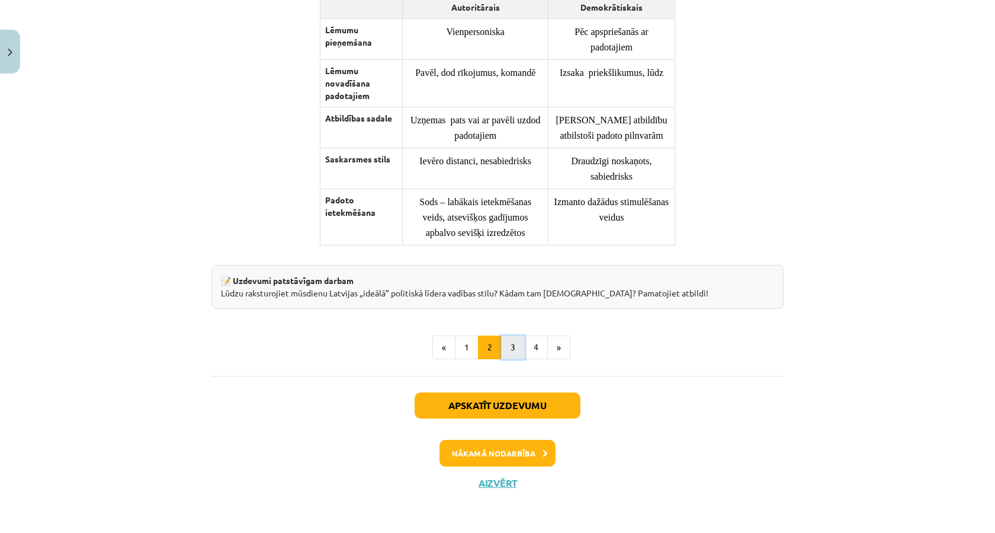
click at [505, 345] on button "3" at bounding box center [513, 347] width 24 height 24
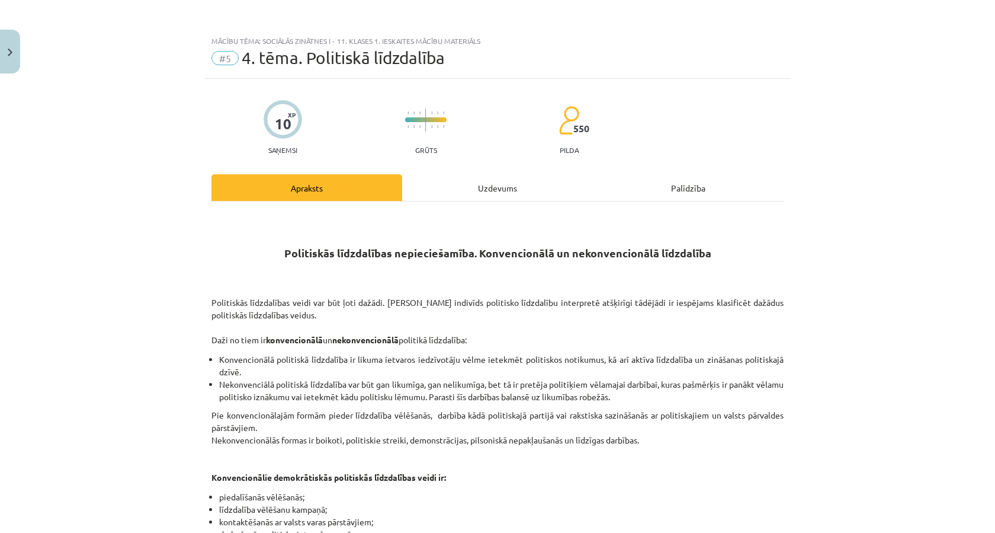
scroll to position [316, 0]
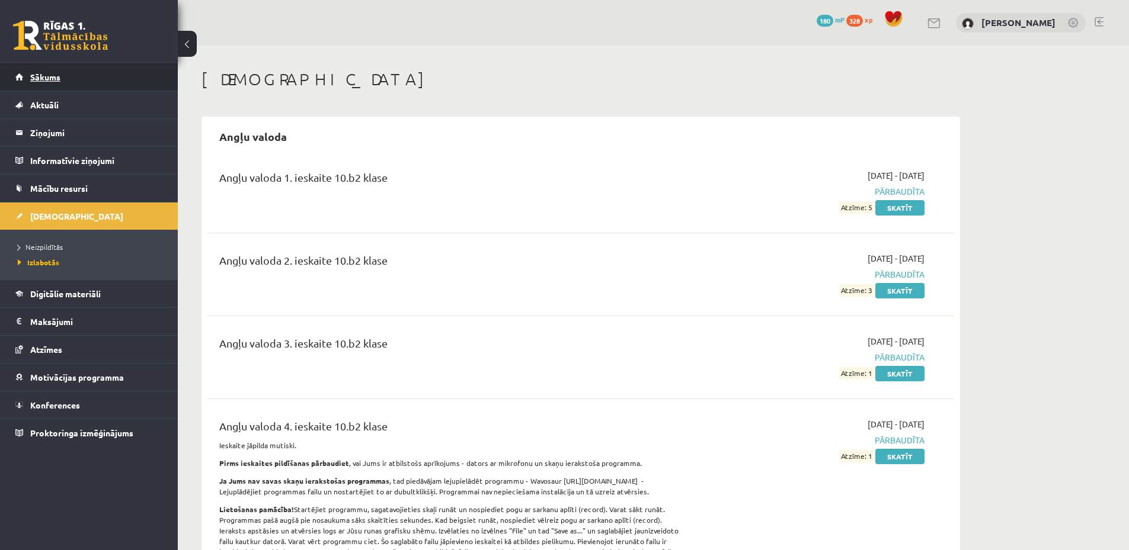
click at [48, 66] on link "Sākums" at bounding box center [89, 76] width 148 height 27
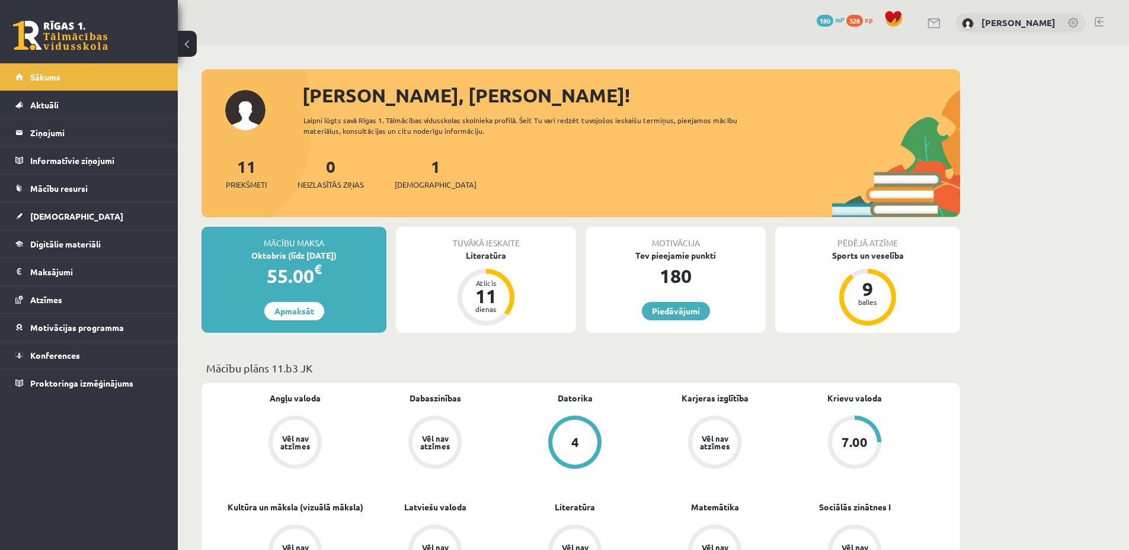
click at [1107, 24] on div "0 Dāvanas 180 mP 328 xp [PERSON_NAME]" at bounding box center [653, 23] width 951 height 46
click at [1099, 22] on link at bounding box center [1098, 21] width 9 height 9
